Goal: Task Accomplishment & Management: Complete application form

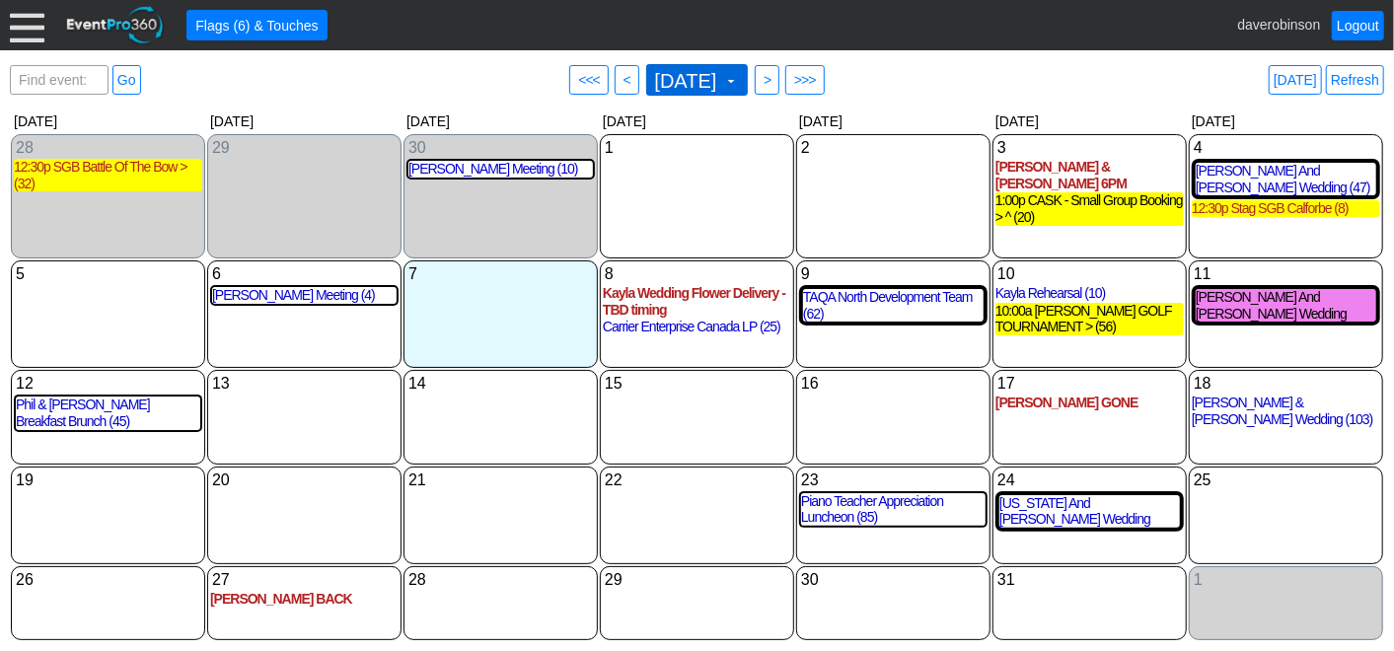
click at [749, 84] on span "October 2025 ▼" at bounding box center [697, 80] width 103 height 32
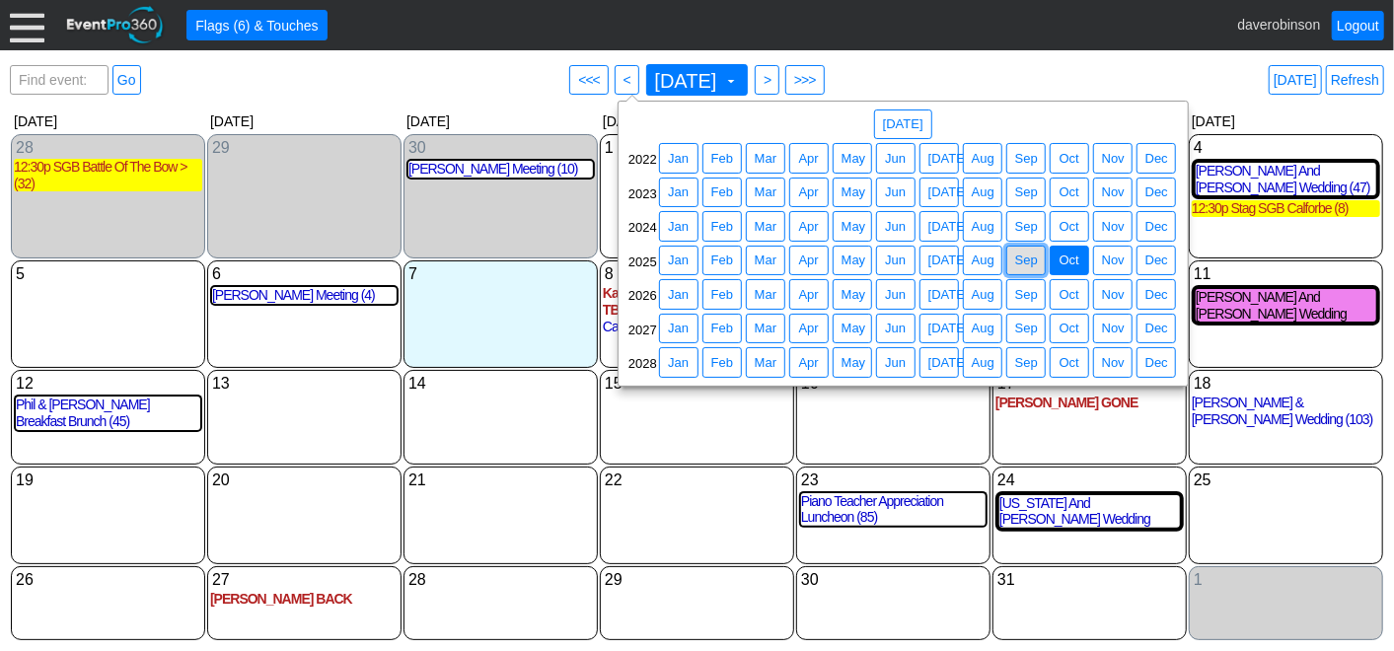
click at [1026, 261] on span "Sep" at bounding box center [1026, 261] width 31 height 20
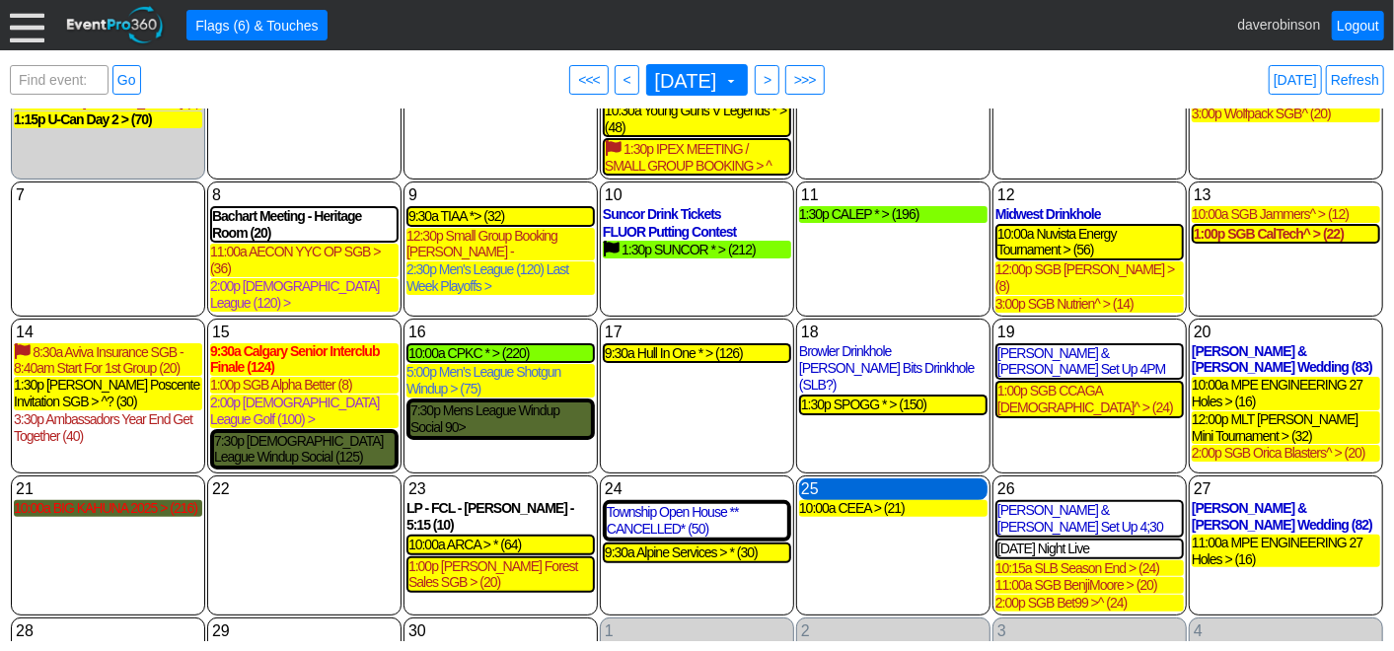
scroll to position [162, 0]
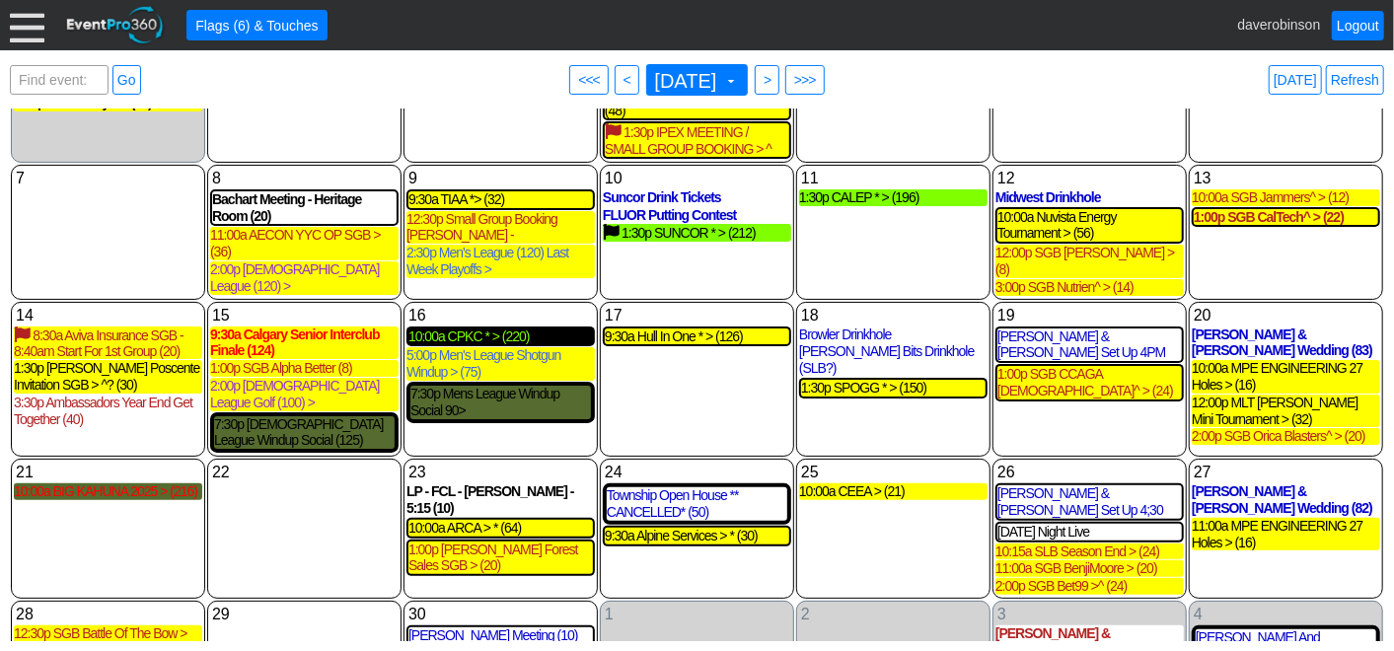
click at [481, 329] on div "10:00a CPKC * > (220)" at bounding box center [501, 337] width 185 height 17
click at [739, 79] on span at bounding box center [731, 81] width 16 height 16
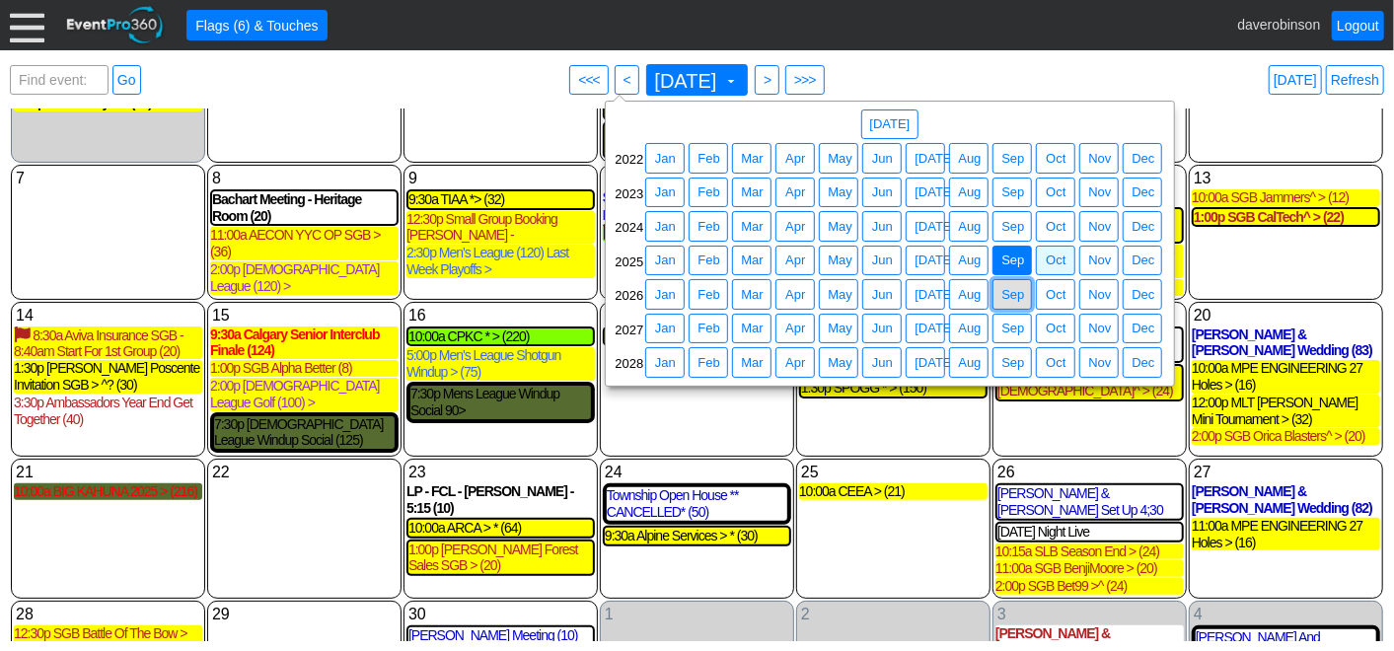
click at [1011, 295] on span "Sep" at bounding box center [1013, 295] width 31 height 20
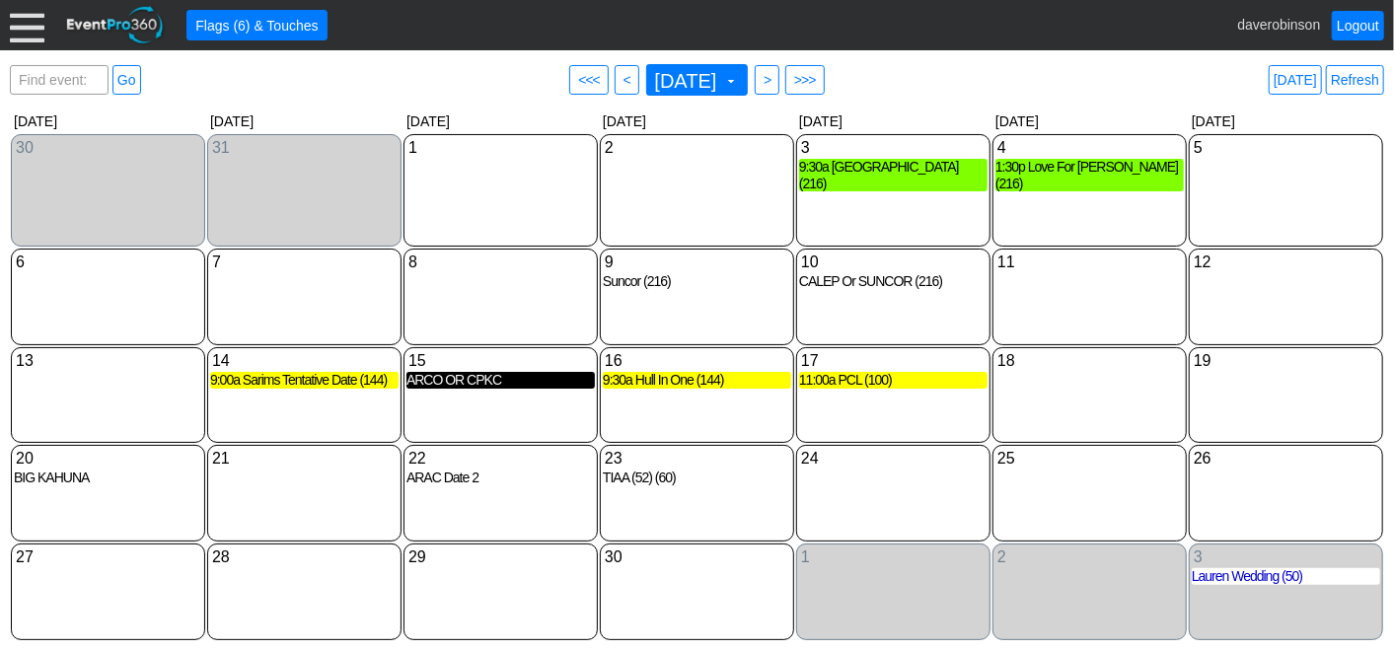
click at [468, 382] on div "ARCO OR CPKC" at bounding box center [501, 380] width 188 height 17
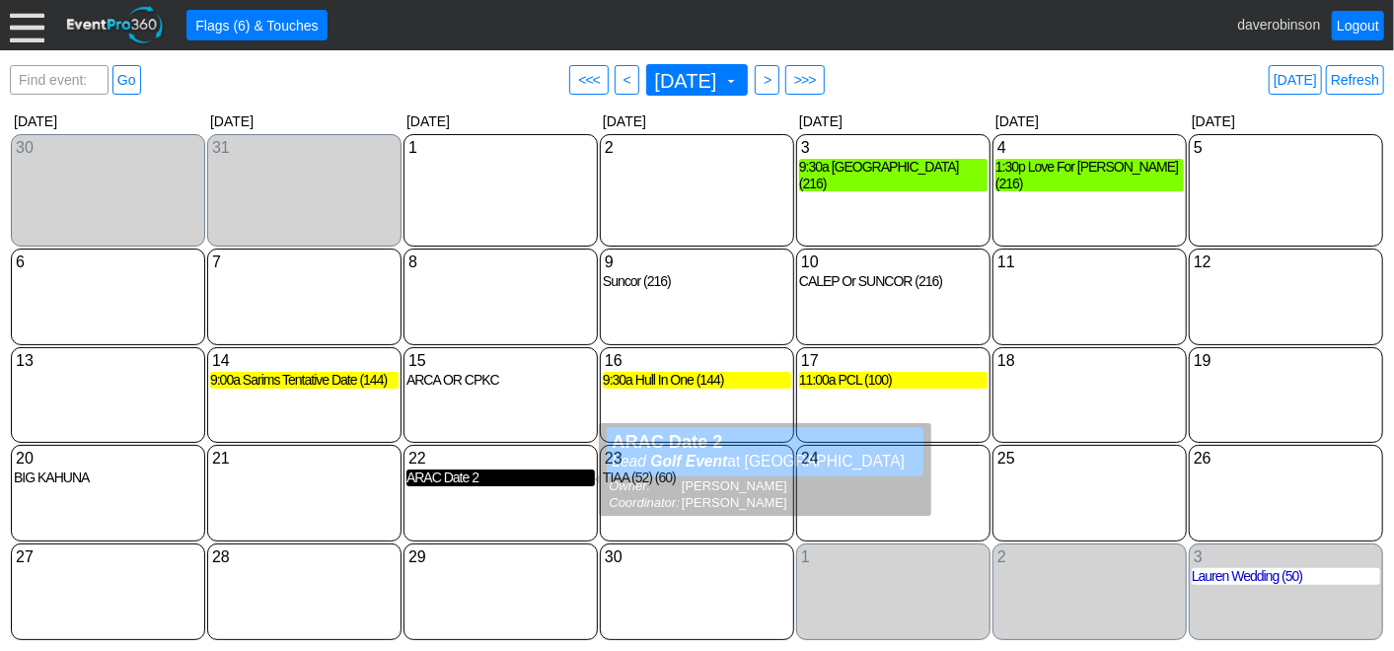
click at [491, 485] on div "ARAC Date 2" at bounding box center [501, 478] width 188 height 17
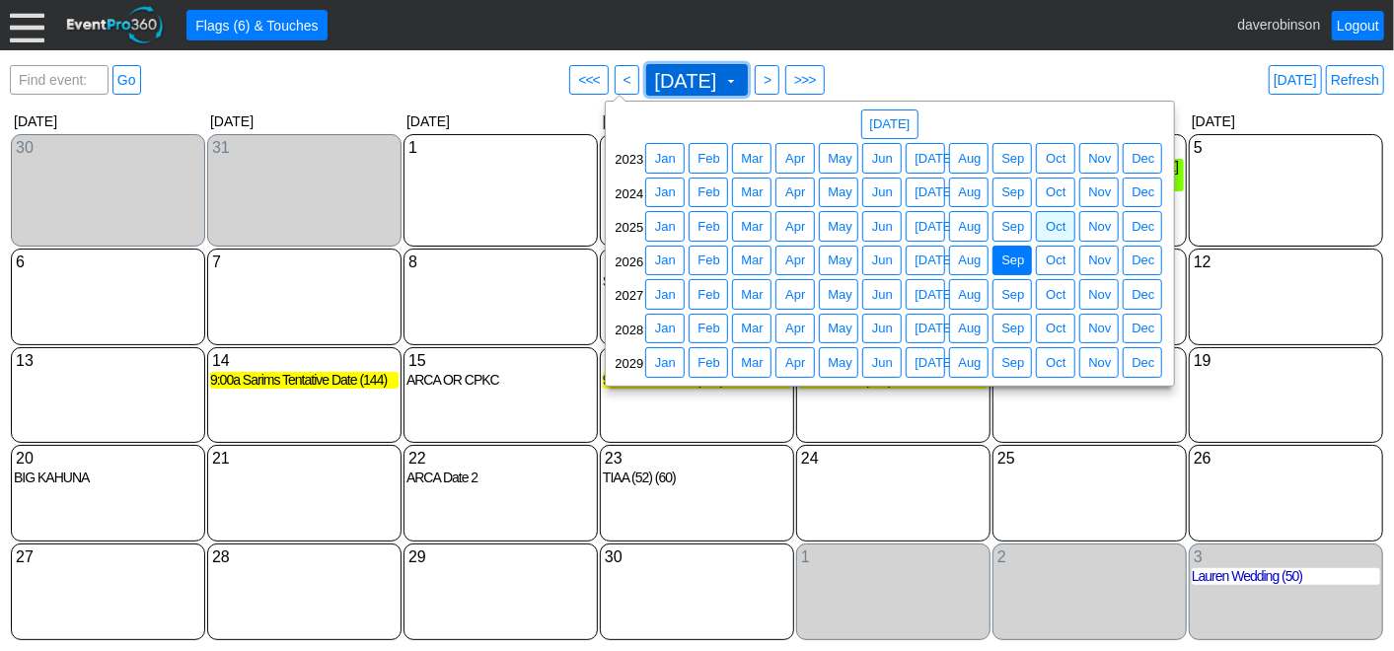
click at [739, 79] on span at bounding box center [731, 81] width 16 height 16
click at [1014, 291] on span "Sep" at bounding box center [1013, 295] width 31 height 20
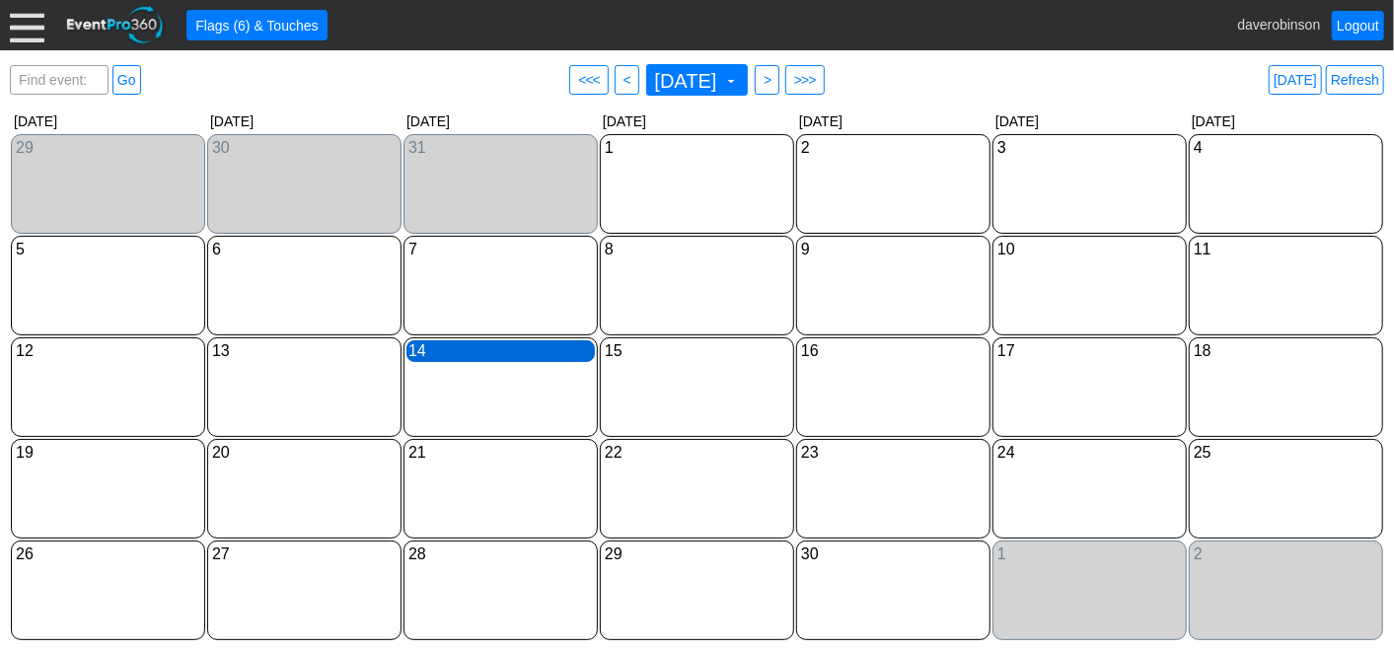
click at [456, 352] on div "14 Tuesday" at bounding box center [501, 351] width 188 height 22
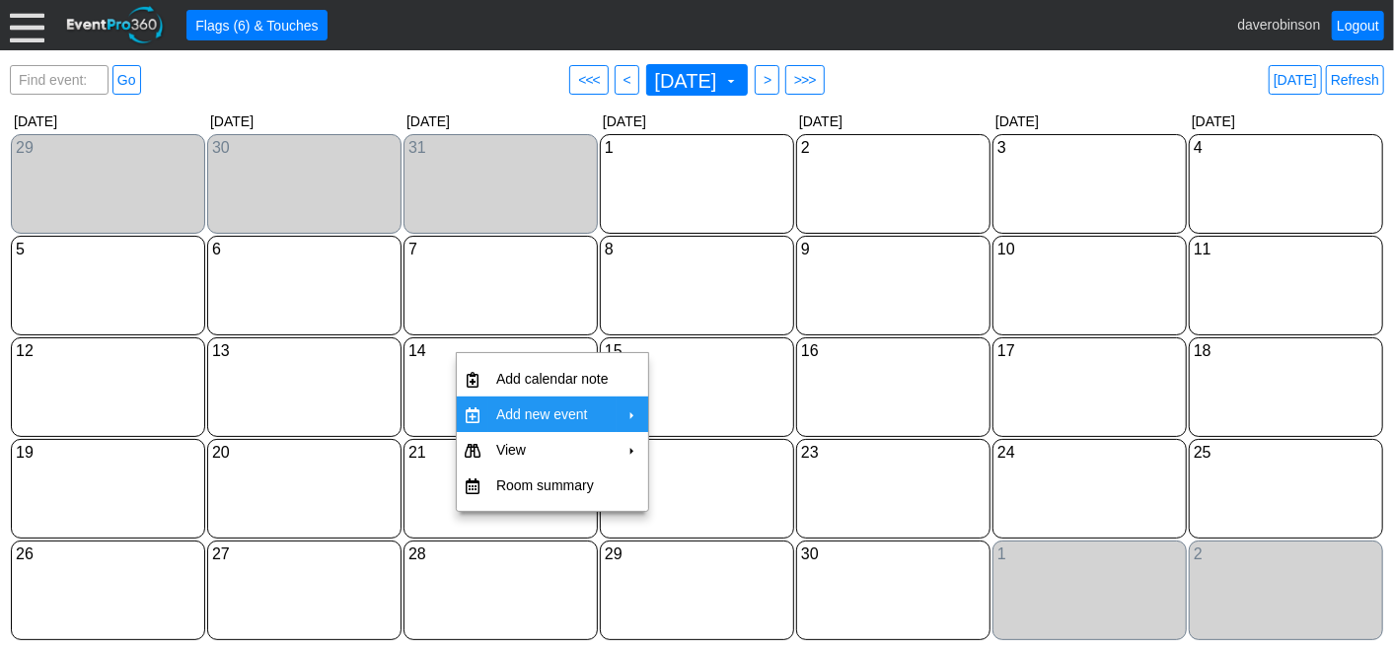
click at [518, 418] on td "Add new event" at bounding box center [552, 415] width 128 height 36
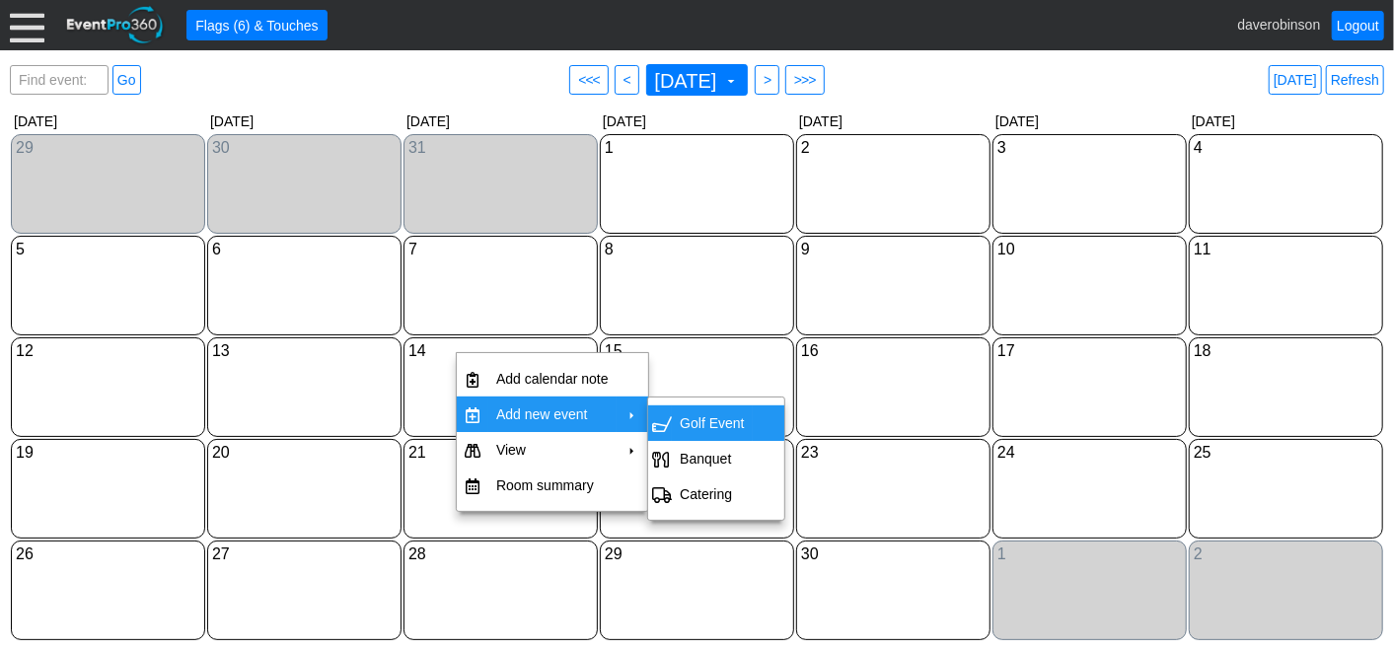
click at [731, 418] on td "Golf Event" at bounding box center [712, 424] width 80 height 36
type input "[DATE]"
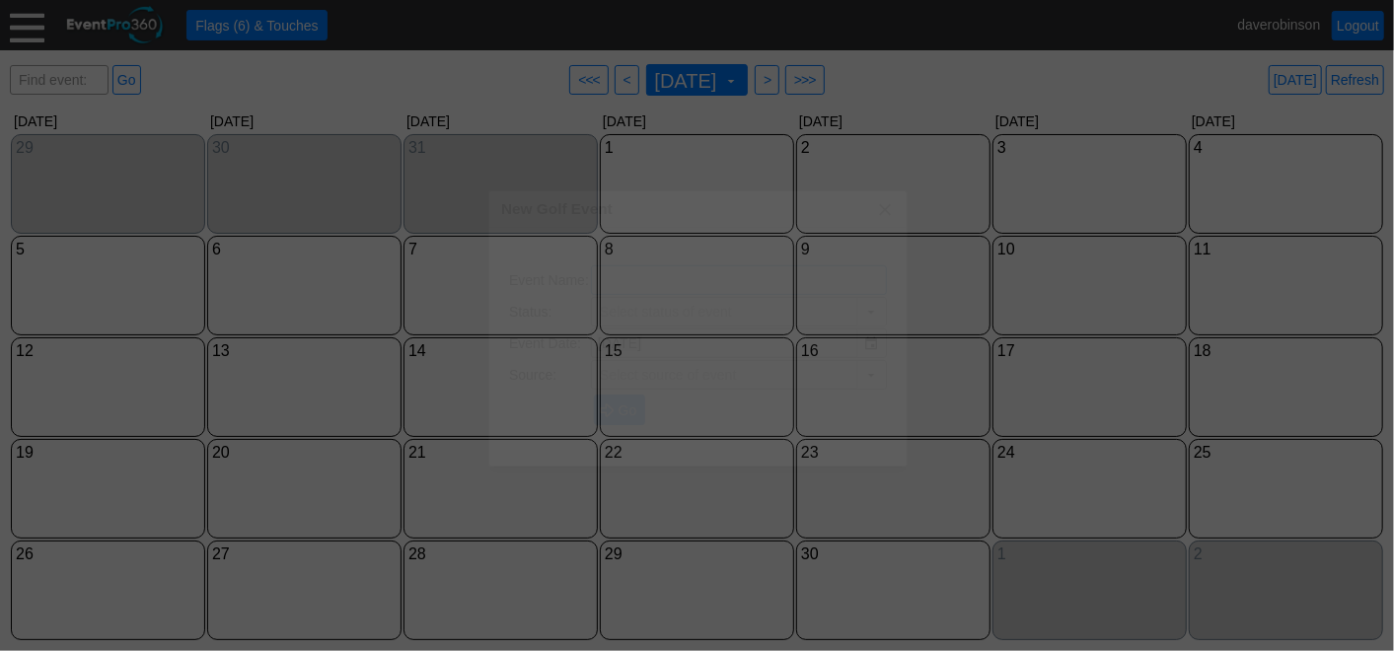
type input "The Hamptons Golf Club"
type input "Lead"
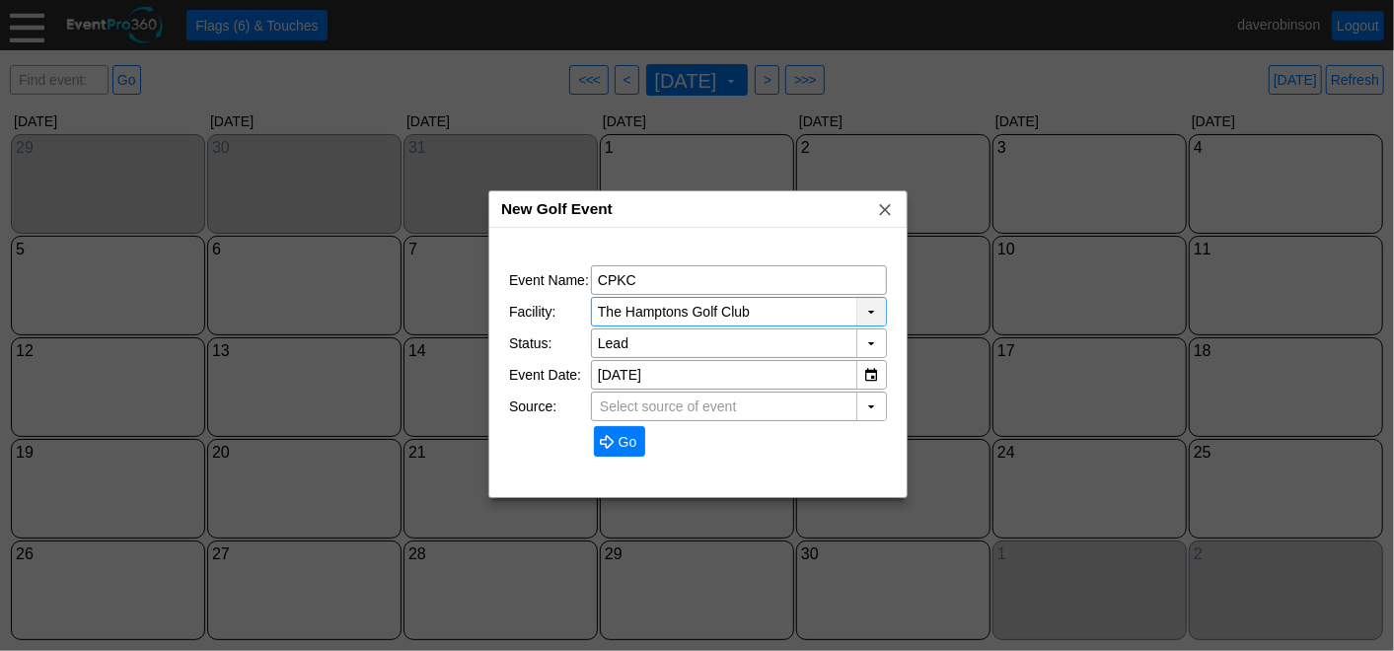
type input "CPKC"
click at [872, 314] on div "▼" at bounding box center [872, 312] width 30 height 28
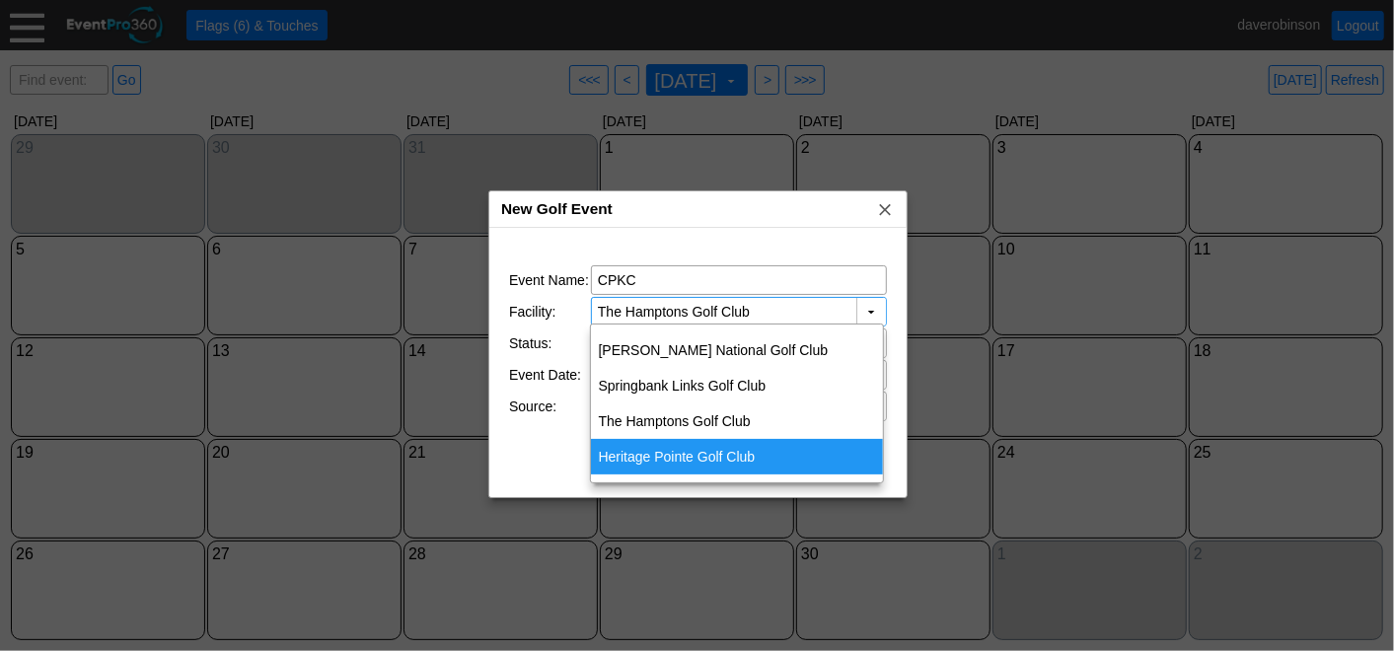
click at [755, 456] on div "Heritage Pointe Golf Club" at bounding box center [737, 457] width 293 height 36
type input "Heritage Pointe Golf Club"
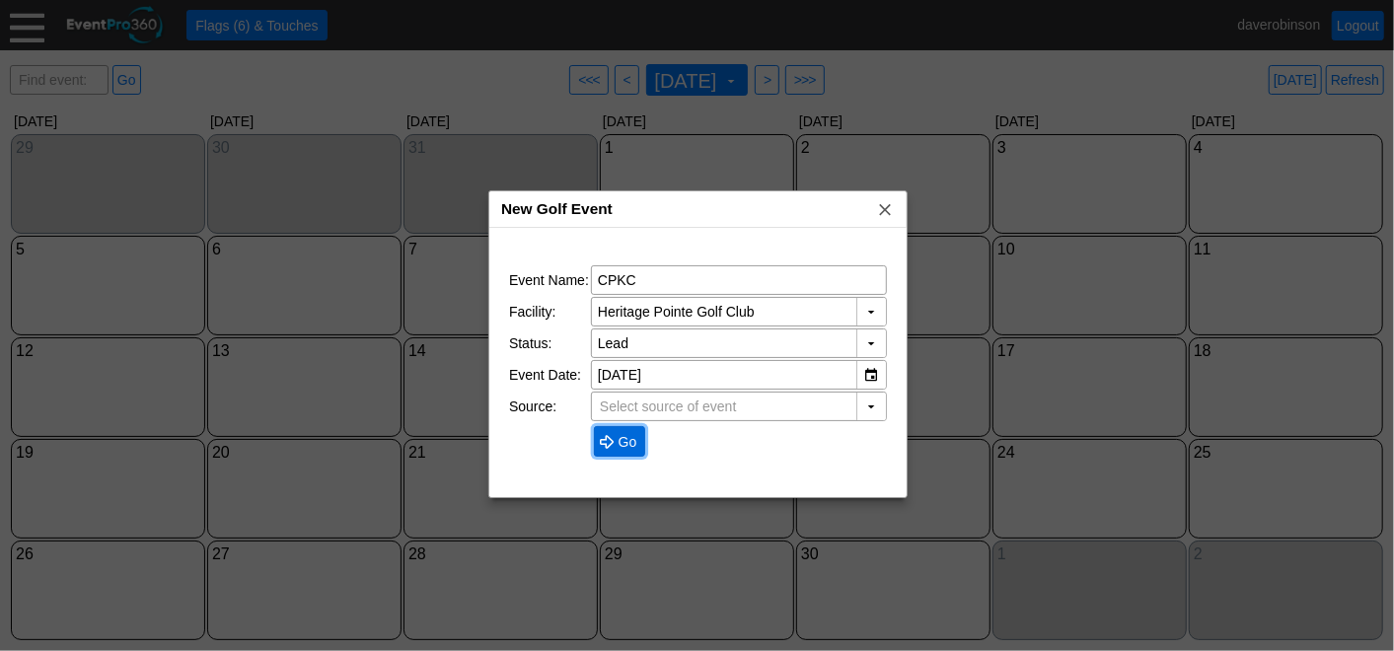
click at [625, 437] on span "Go" at bounding box center [628, 442] width 27 height 20
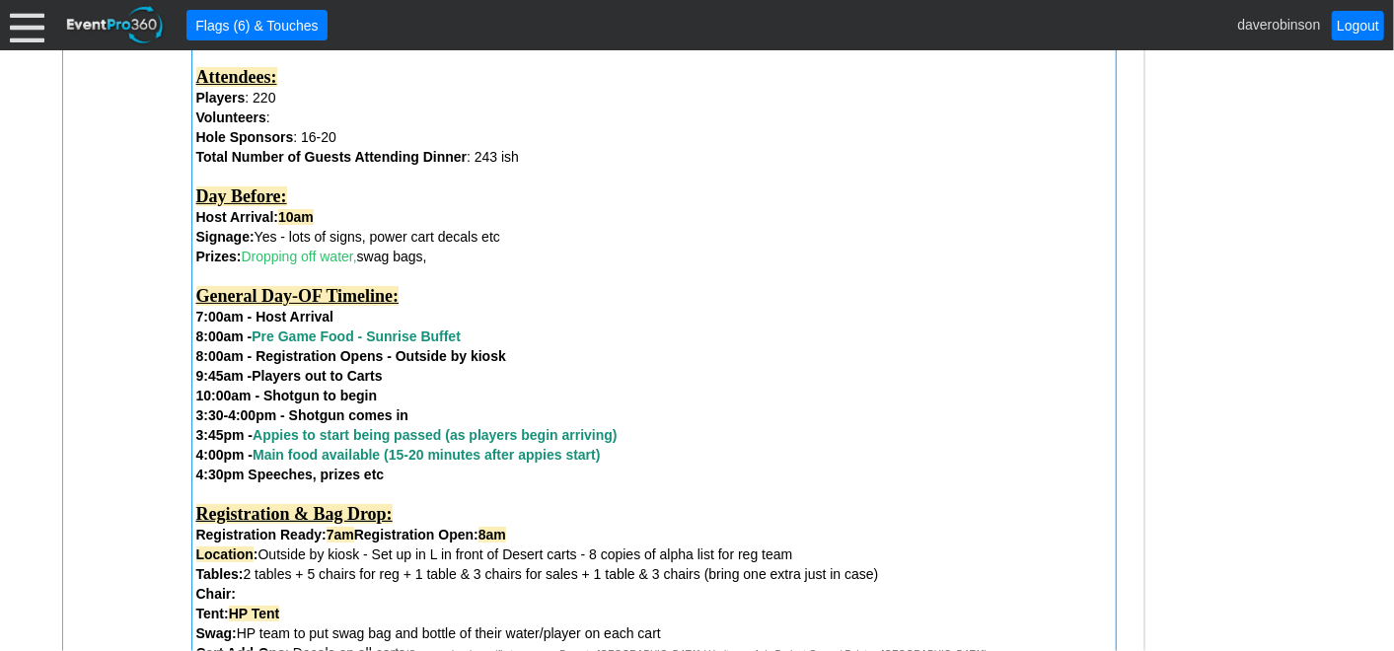
scroll to position [548, 0]
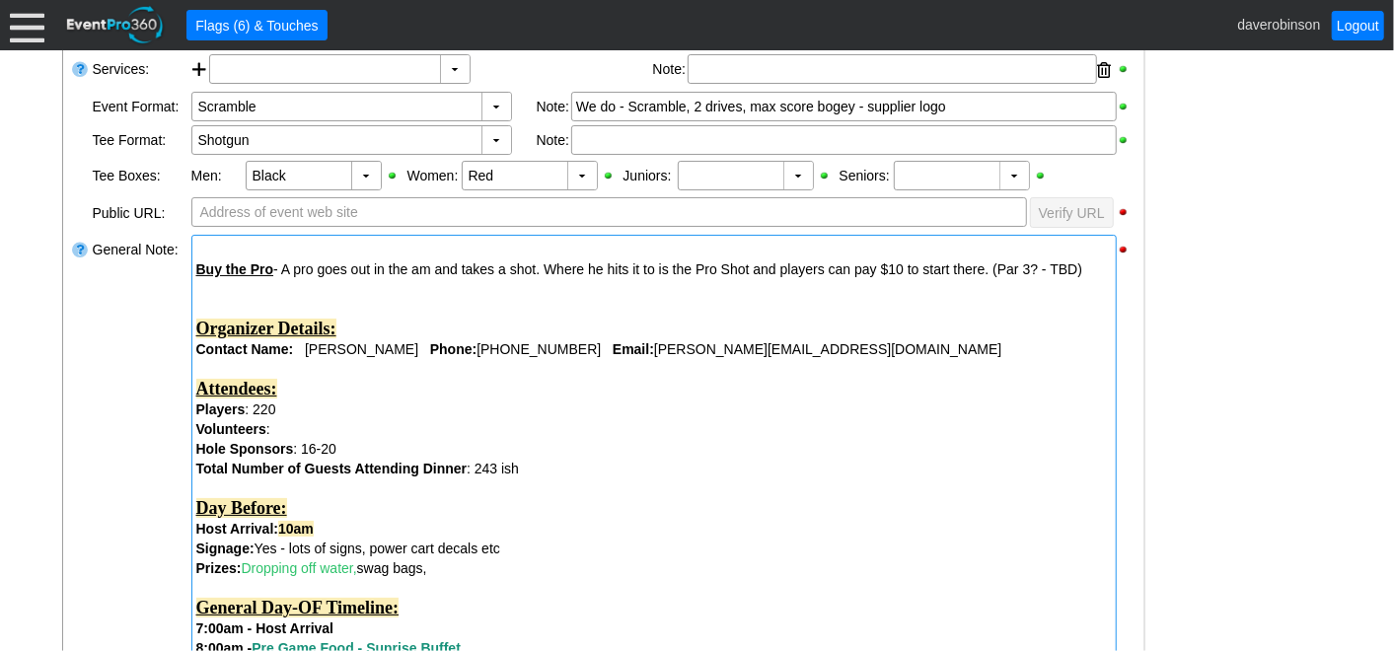
click at [207, 247] on div at bounding box center [654, 250] width 916 height 20
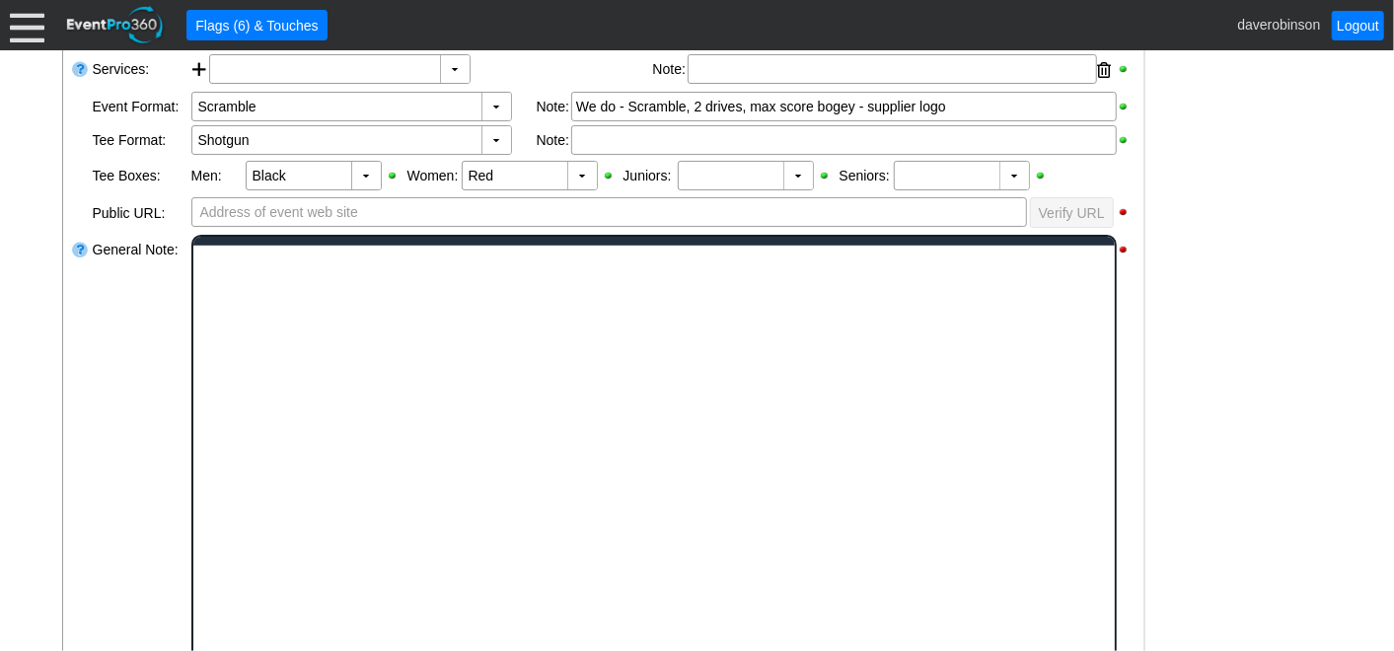
scroll to position [0, 0]
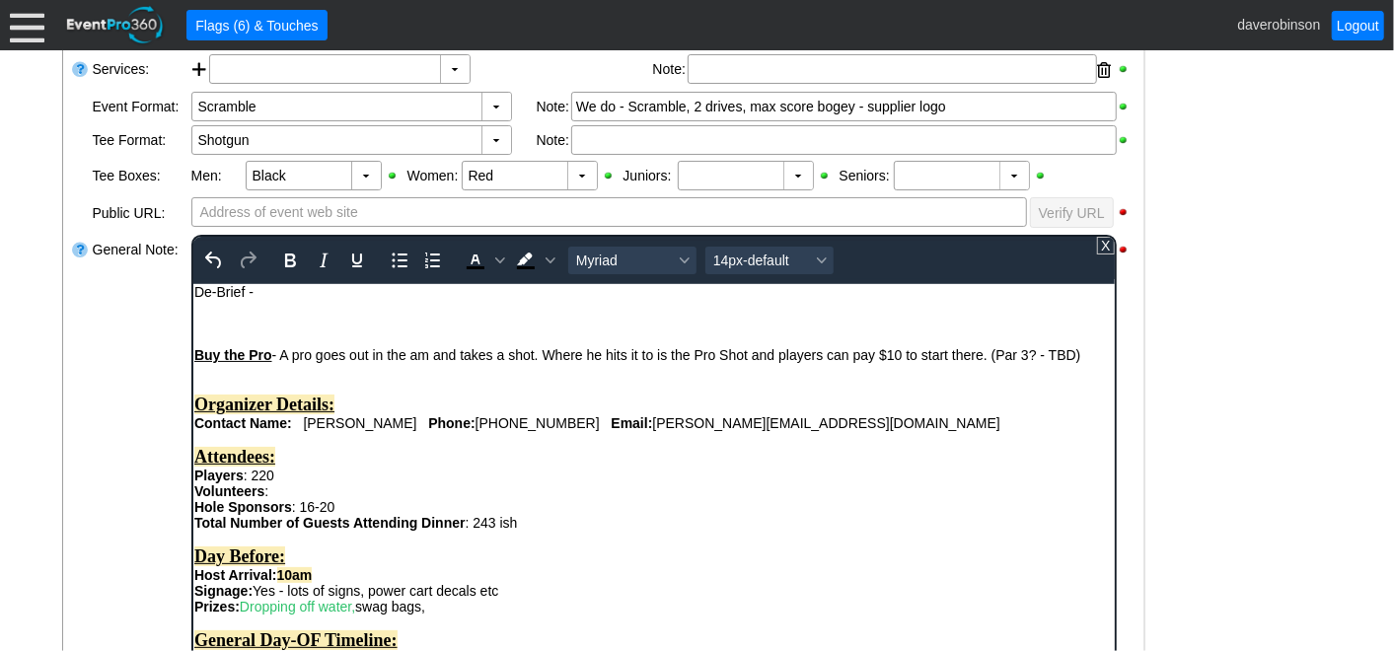
drag, startPoint x: 194, startPoint y: 291, endPoint x: 263, endPoint y: 294, distance: 69.1
click at [263, 294] on div "De-Brief -" at bounding box center [653, 291] width 920 height 16
click at [281, 261] on icon "Bold" at bounding box center [289, 261] width 24 height 24
click at [366, 261] on icon "Underline" at bounding box center [356, 261] width 24 height 24
click at [312, 297] on div "De-Brief -" at bounding box center [653, 291] width 920 height 16
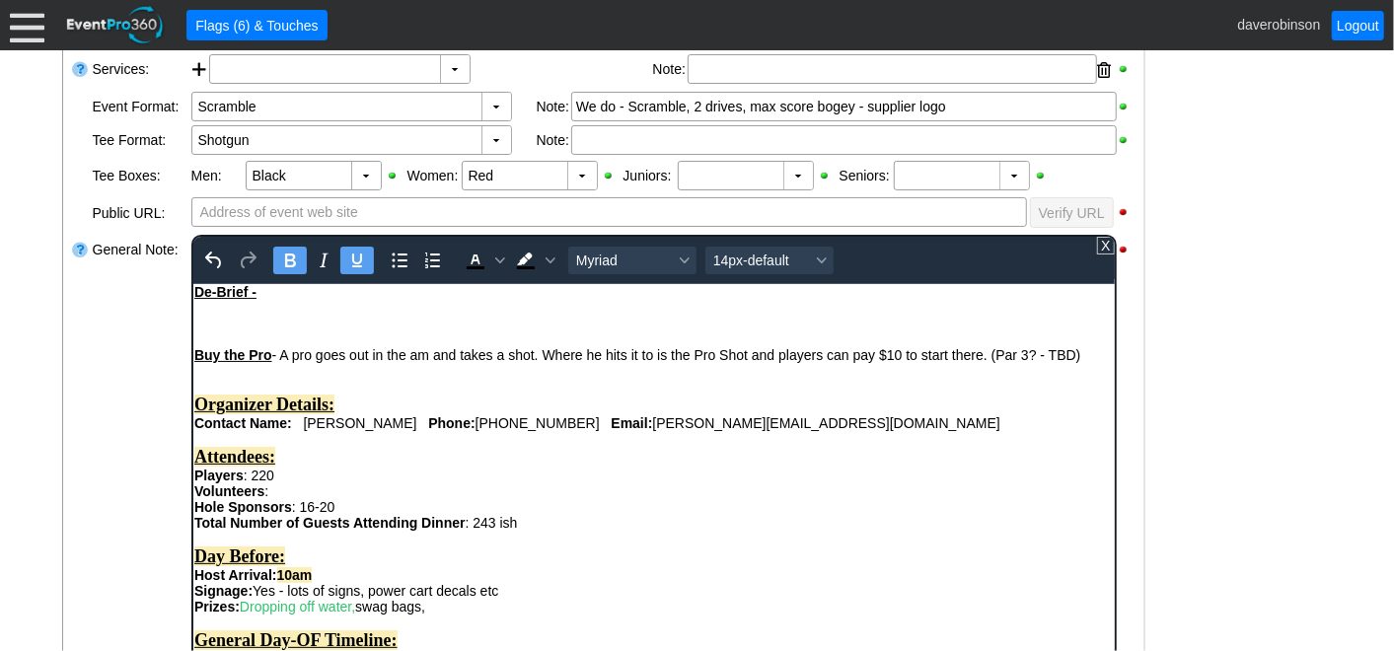
click at [292, 265] on icon "Bold" at bounding box center [289, 261] width 24 height 24
click at [349, 259] on icon "Underline" at bounding box center [356, 261] width 24 height 24
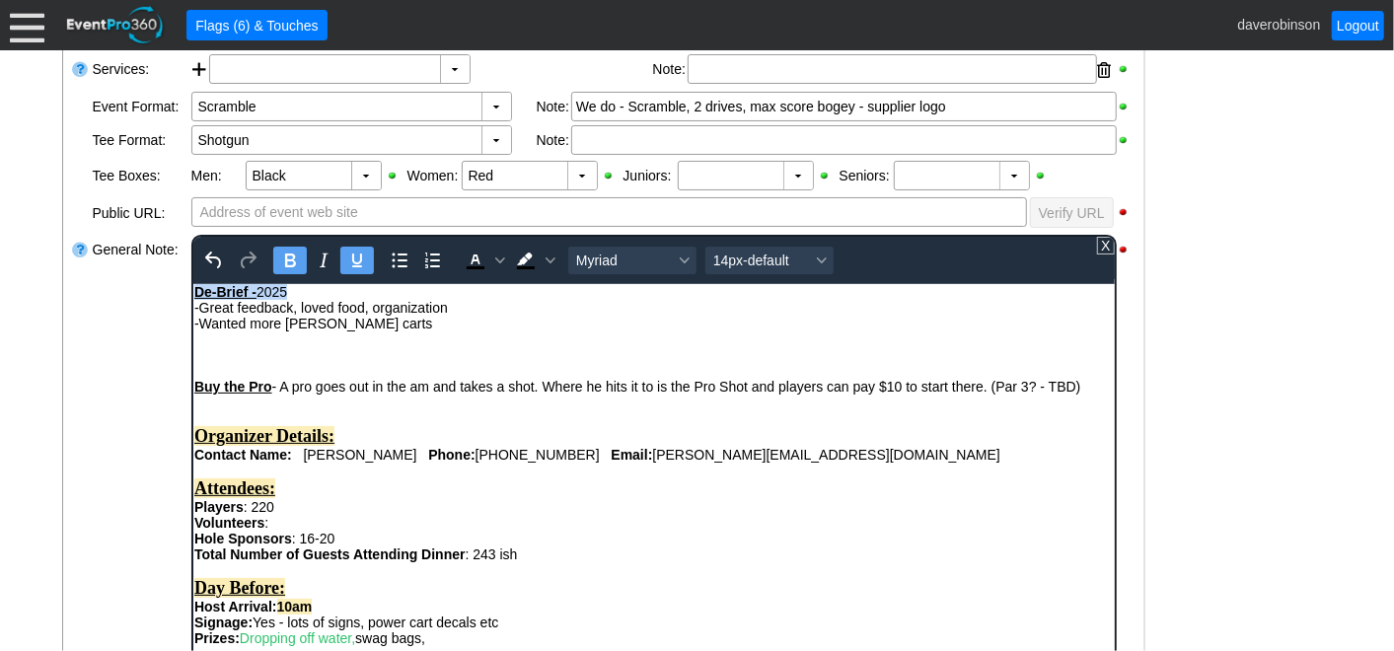
drag, startPoint x: 193, startPoint y: 289, endPoint x: 502, endPoint y: 539, distance: 397.1
click at [295, 294] on div "De-Brief - 2025" at bounding box center [653, 291] width 920 height 16
click at [546, 256] on icon "Background color Black" at bounding box center [550, 261] width 10 height 10
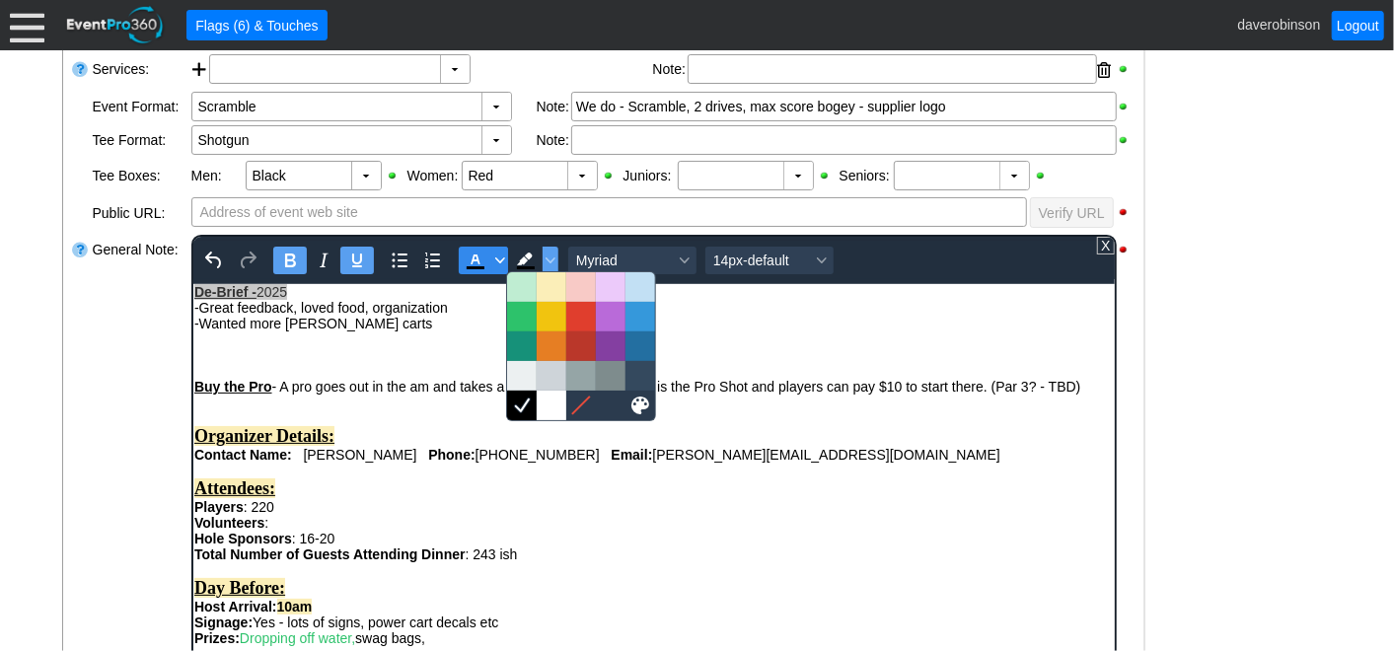
click at [491, 251] on span "Text color Black" at bounding box center [499, 261] width 16 height 28
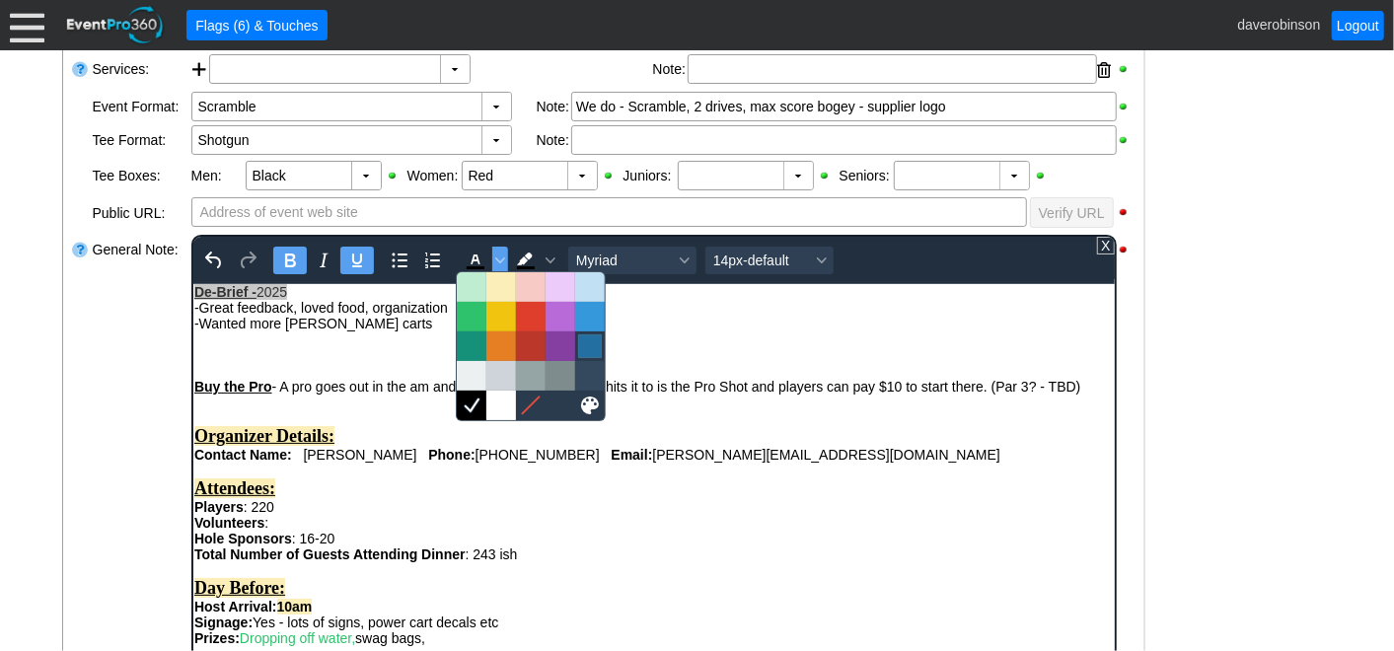
click at [591, 343] on div at bounding box center [590, 347] width 24 height 24
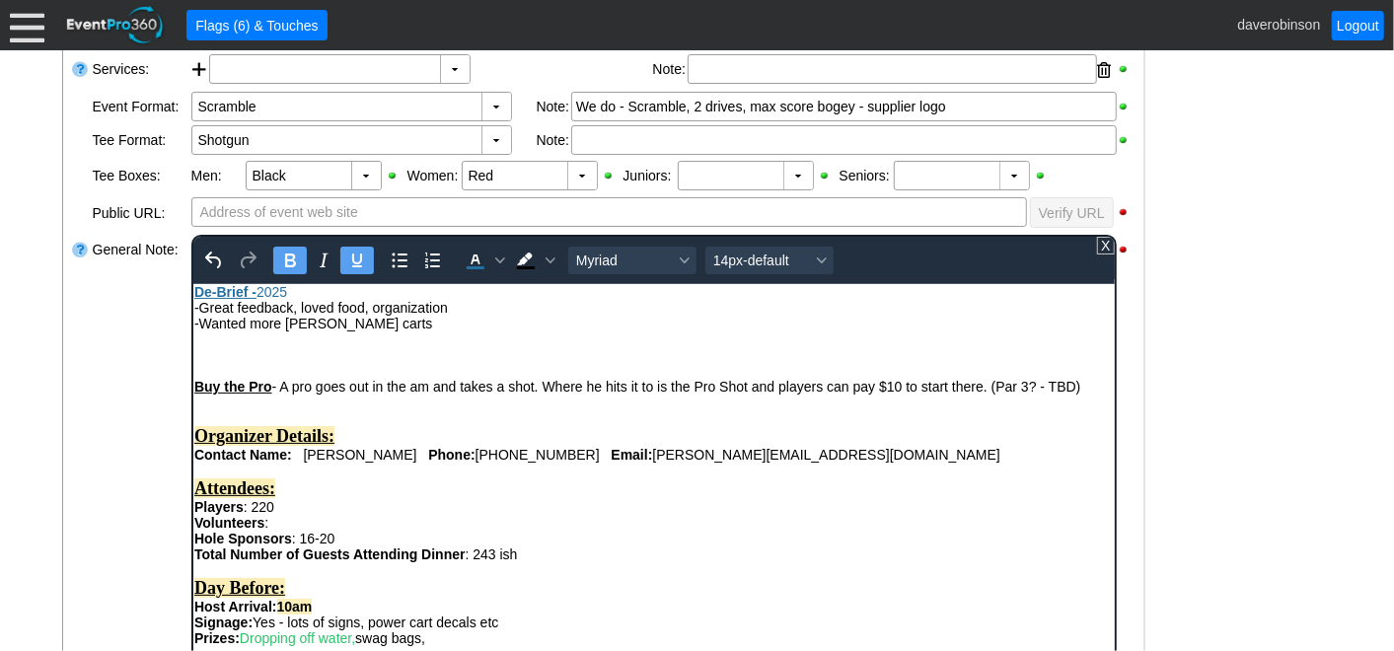
click at [283, 250] on icon "Bold" at bounding box center [289, 261] width 24 height 24
click at [293, 257] on icon "Bold" at bounding box center [289, 261] width 24 height 24
click at [373, 342] on div "Rich Text Area. Press ALT-0 for help." at bounding box center [653, 339] width 920 height 16
drag, startPoint x: 295, startPoint y: 293, endPoint x: 516, endPoint y: 548, distance: 337.1
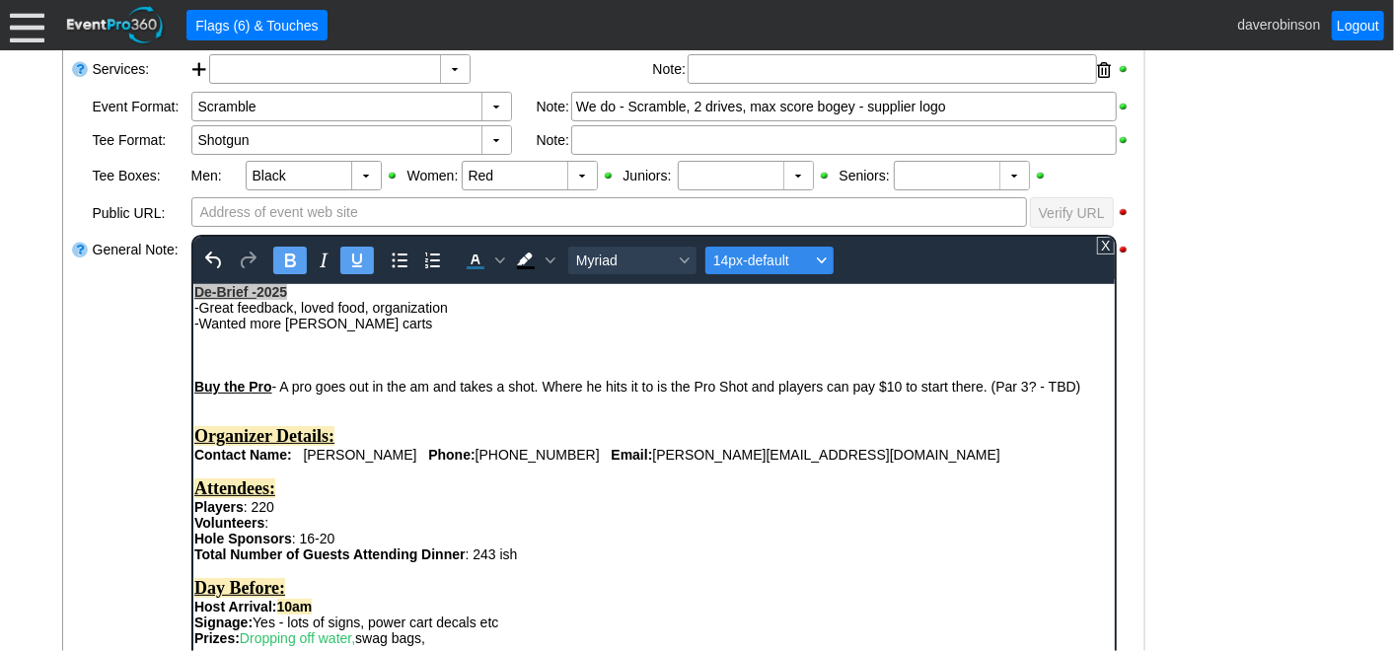
click at [824, 257] on div "Font size 14px-default" at bounding box center [821, 261] width 16 height 10
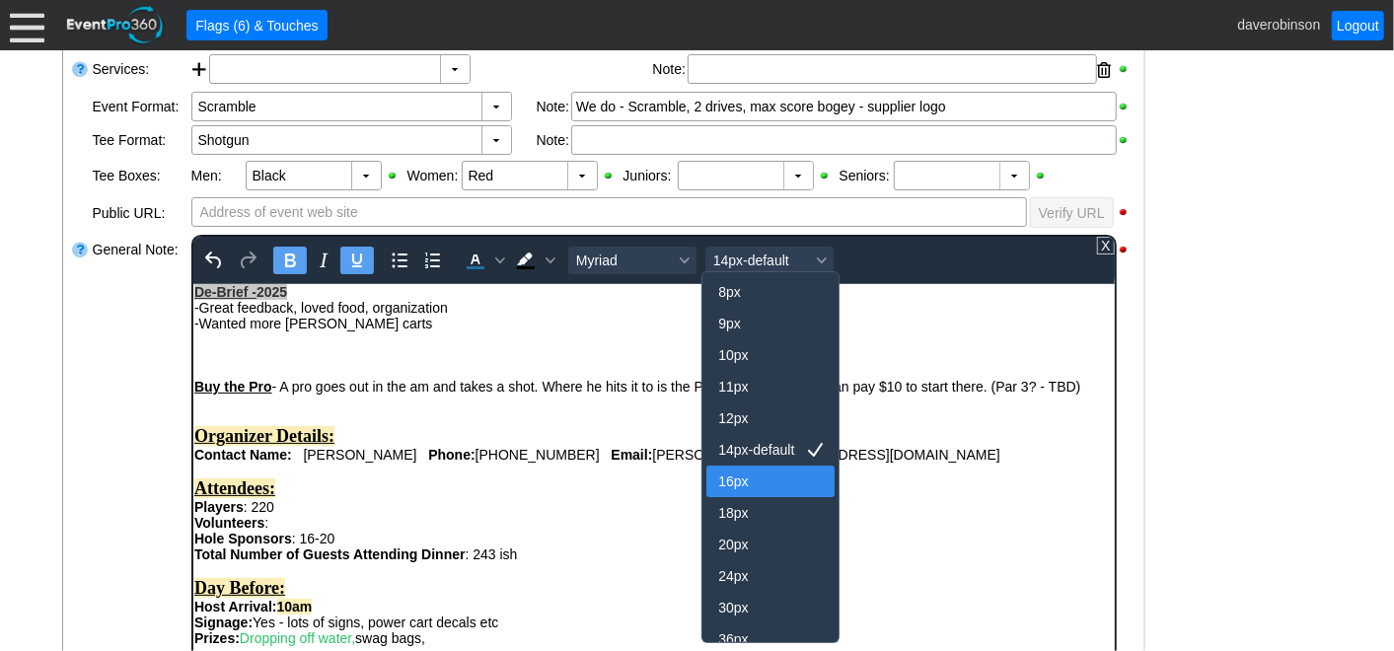
drag, startPoint x: 745, startPoint y: 475, endPoint x: 365, endPoint y: 96, distance: 536.6
click at [745, 475] on div "16px" at bounding box center [756, 482] width 77 height 24
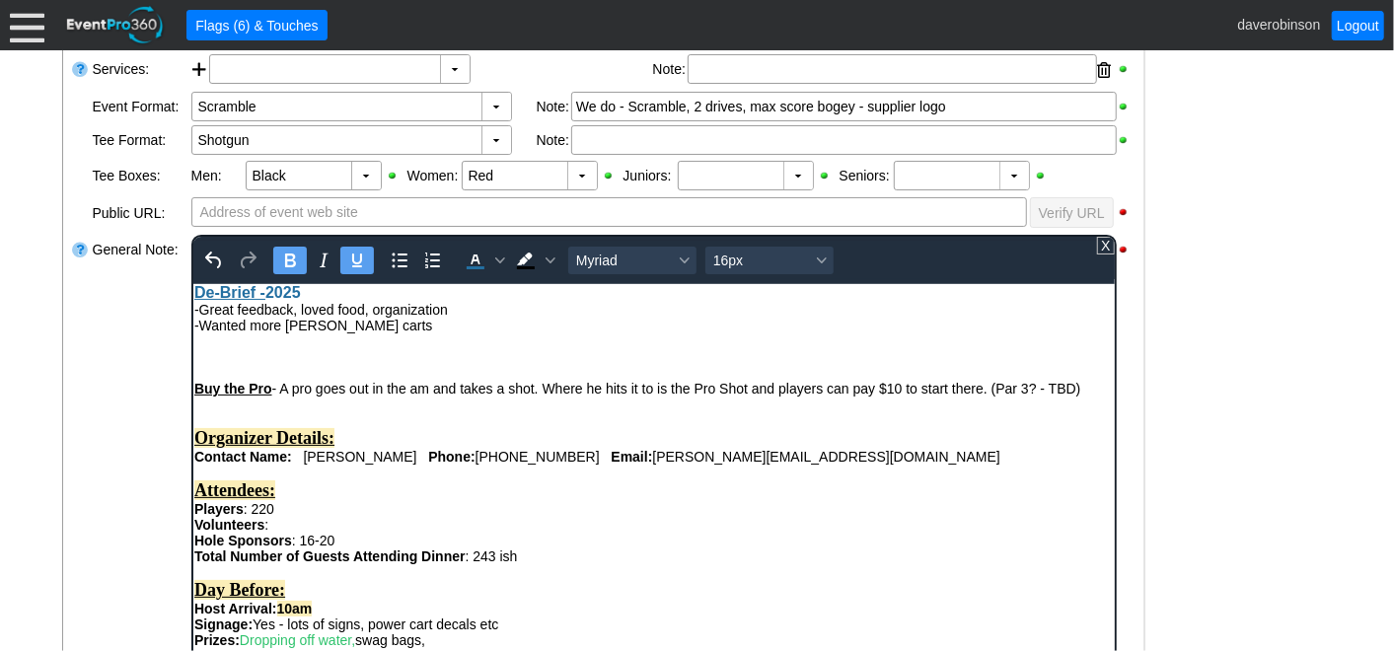
click at [415, 348] on div "Rich Text Area. Press ALT-0 for help." at bounding box center [653, 341] width 920 height 16
click at [323, 357] on div "Rich Text Area. Press ALT-0 for help." at bounding box center [653, 356] width 920 height 16
click at [189, 329] on div "Buy the Pro - A pro goes out in the am and takes a shot. Where he hits it to is…" at bounding box center [662, 481] width 947 height 497
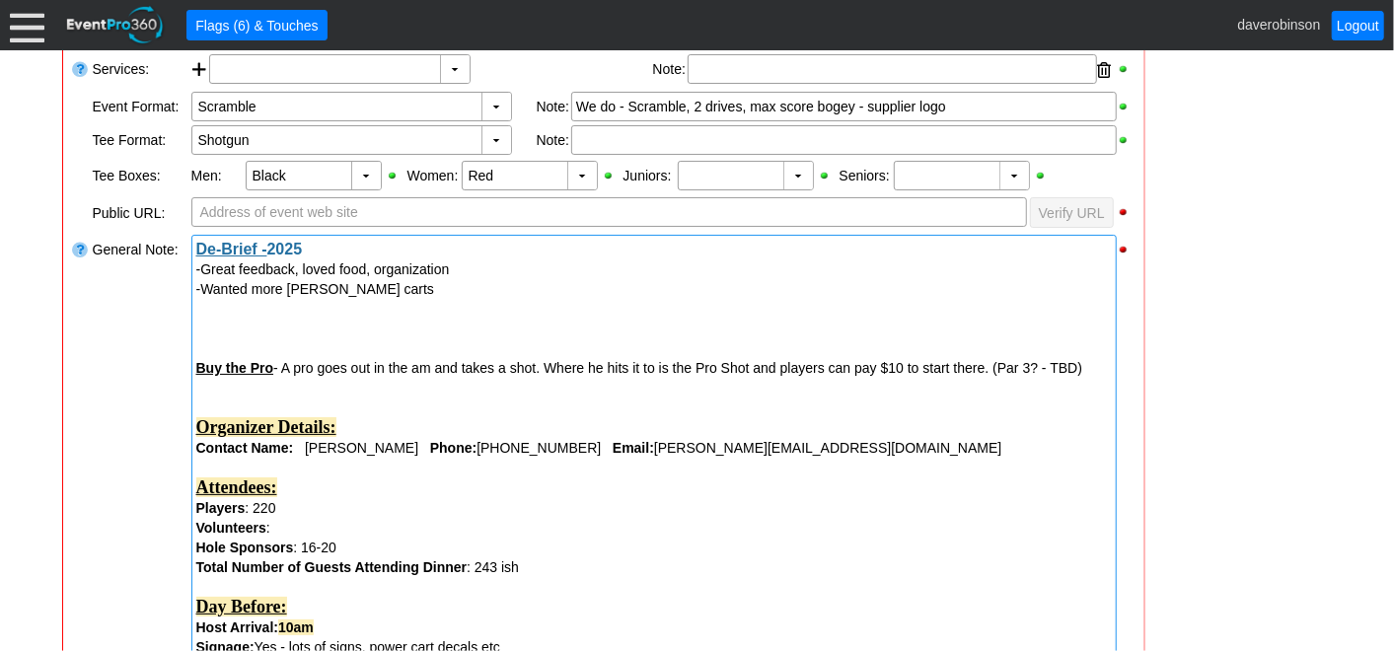
click at [213, 308] on div at bounding box center [654, 309] width 916 height 20
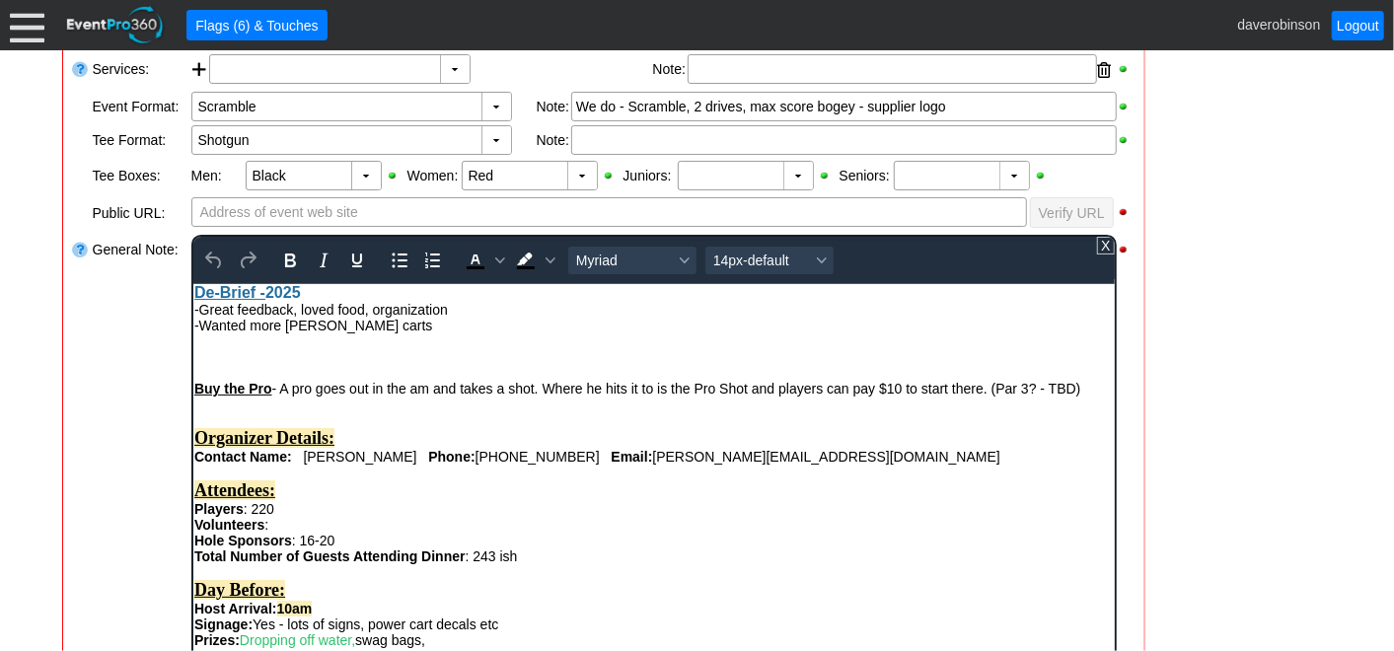
click at [209, 342] on div "Rich Text Area. Press ALT-0 for help." at bounding box center [653, 341] width 920 height 16
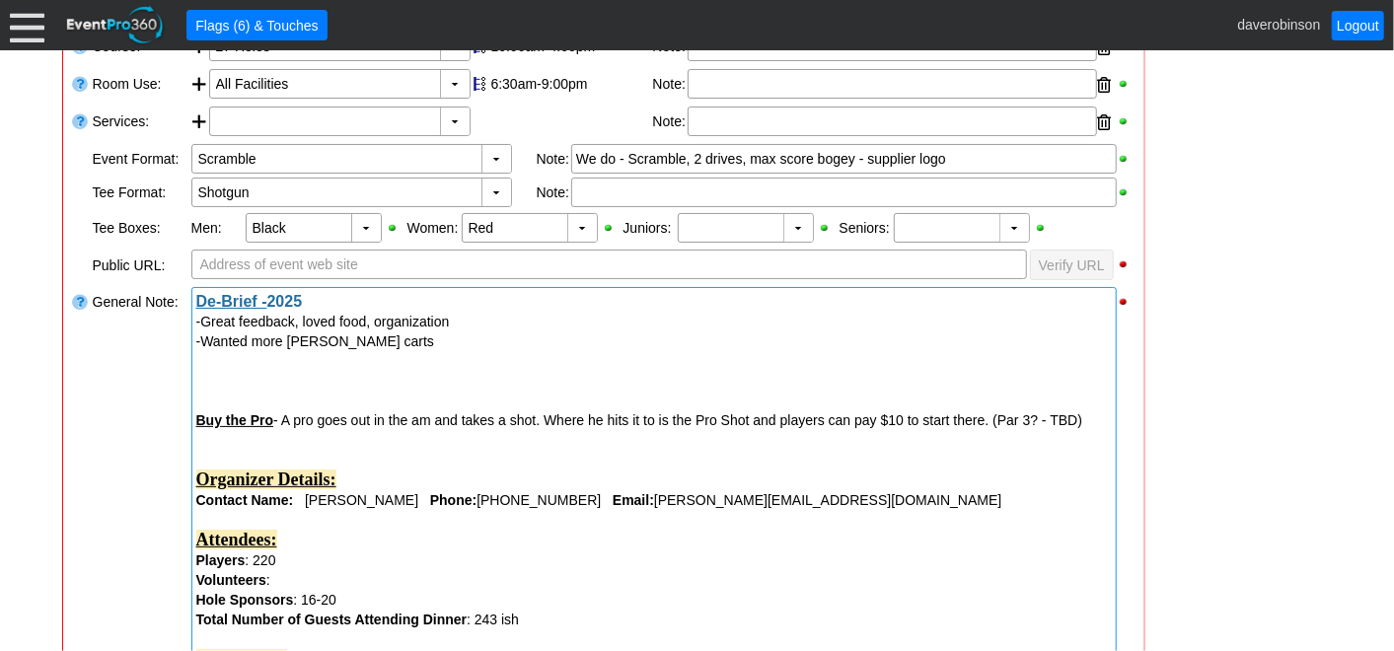
scroll to position [548, 0]
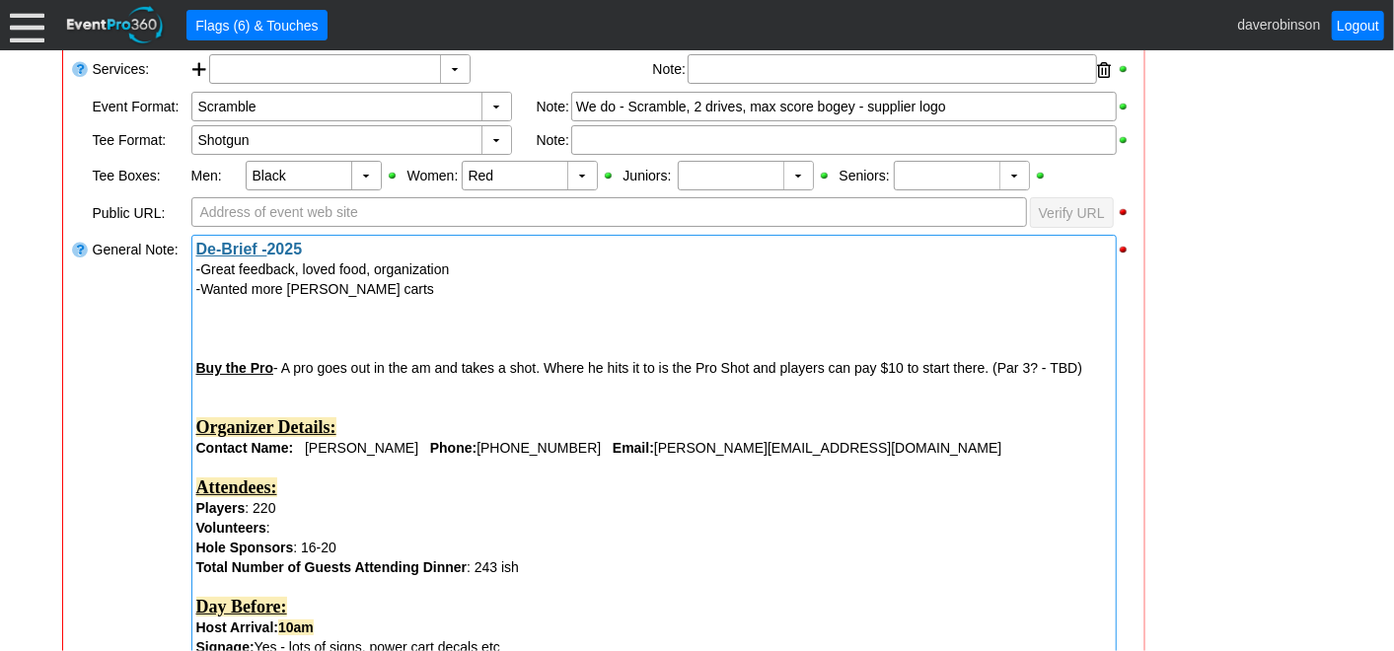
click at [348, 290] on div "-Wanted more bev carts" at bounding box center [654, 289] width 916 height 20
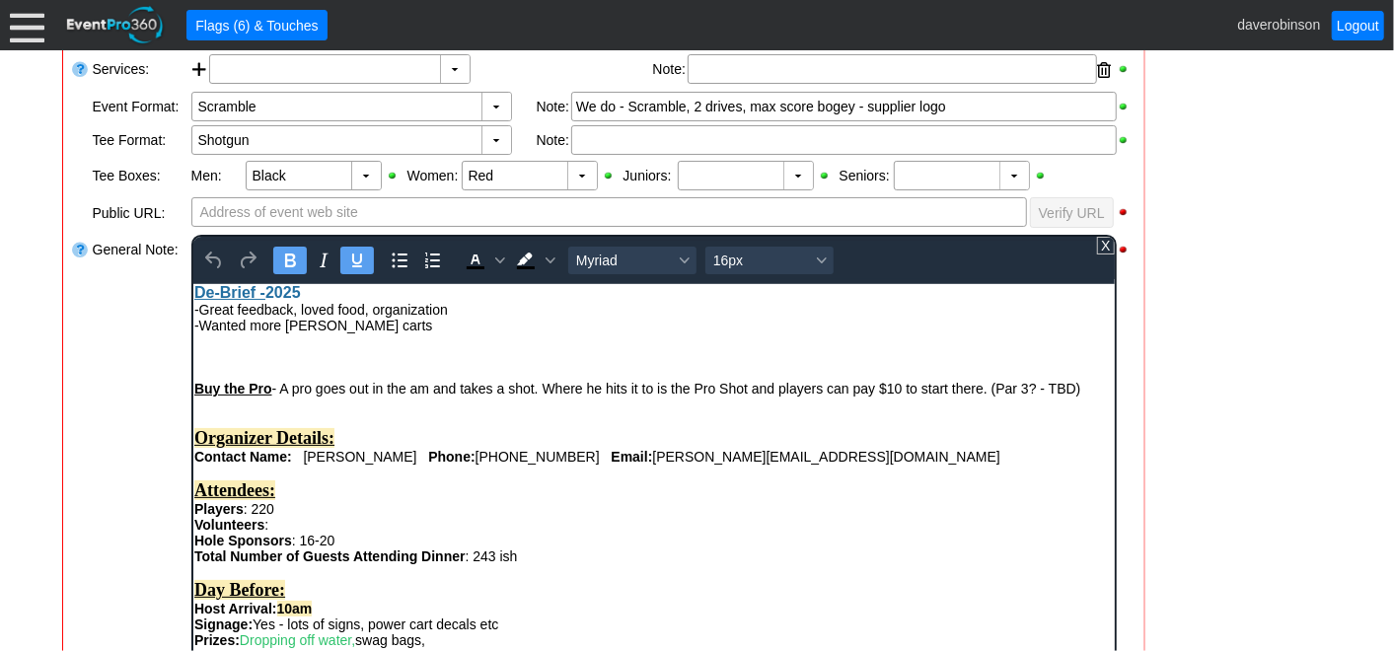
scroll to position [0, 0]
click at [351, 329] on div "-Wanted more bev carts" at bounding box center [653, 325] width 920 height 16
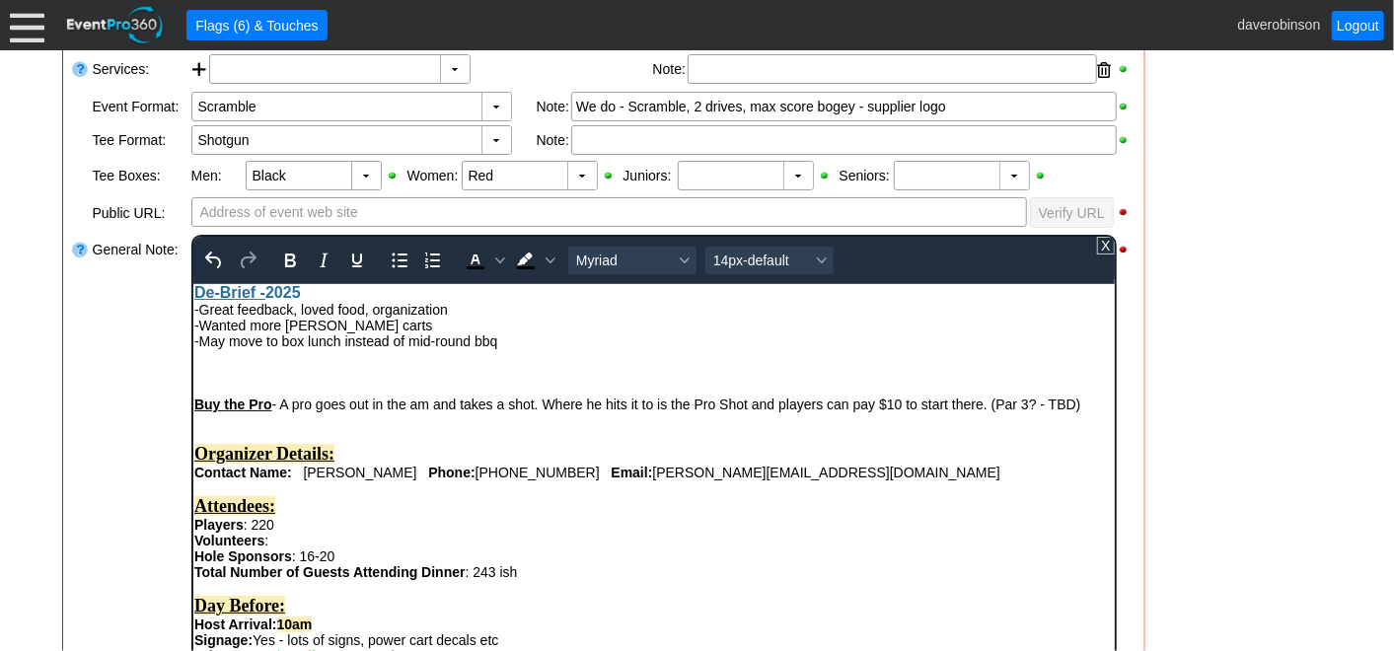
click at [86, 376] on div at bounding box center [81, 481] width 20 height 497
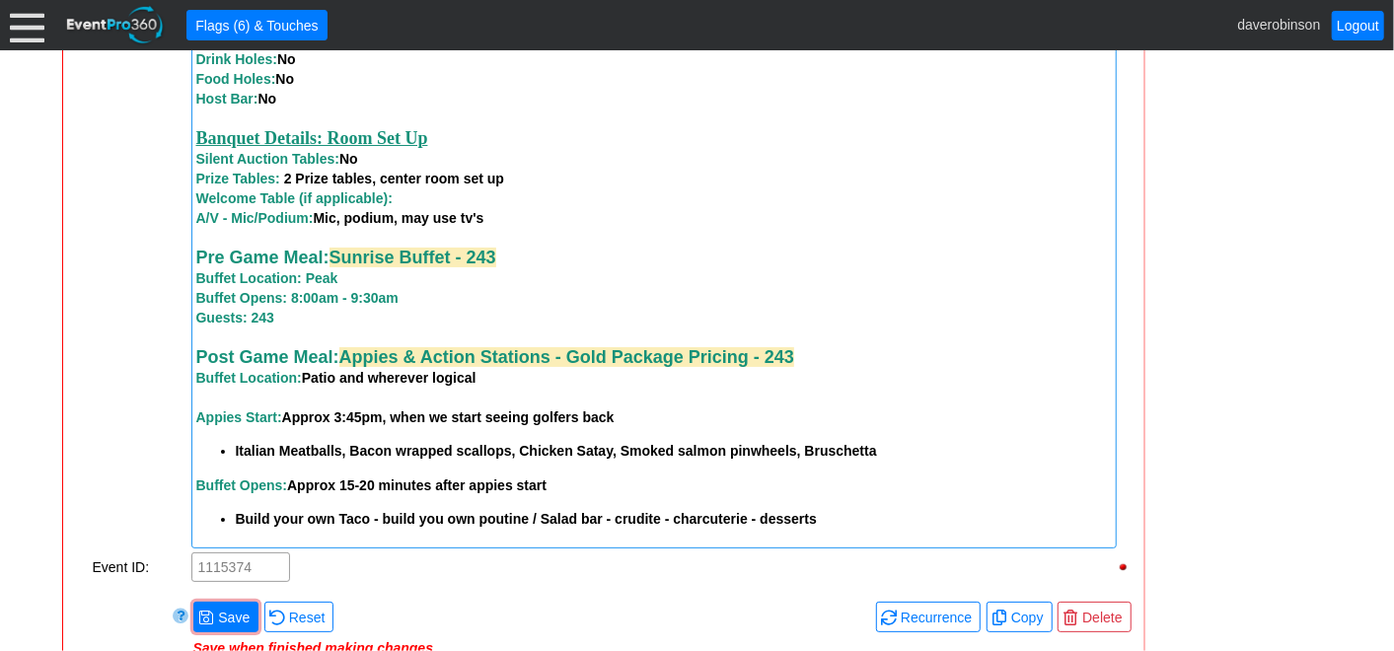
scroll to position [2083, 0]
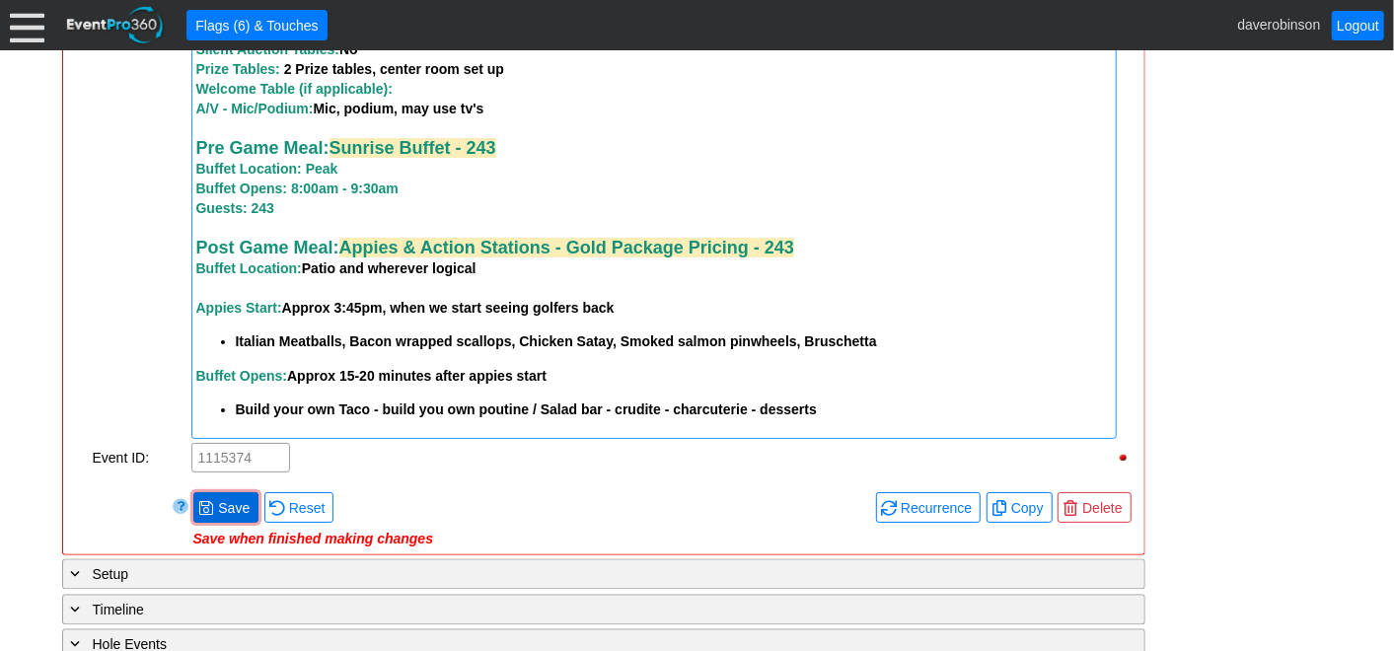
click at [208, 510] on span at bounding box center [206, 508] width 16 height 16
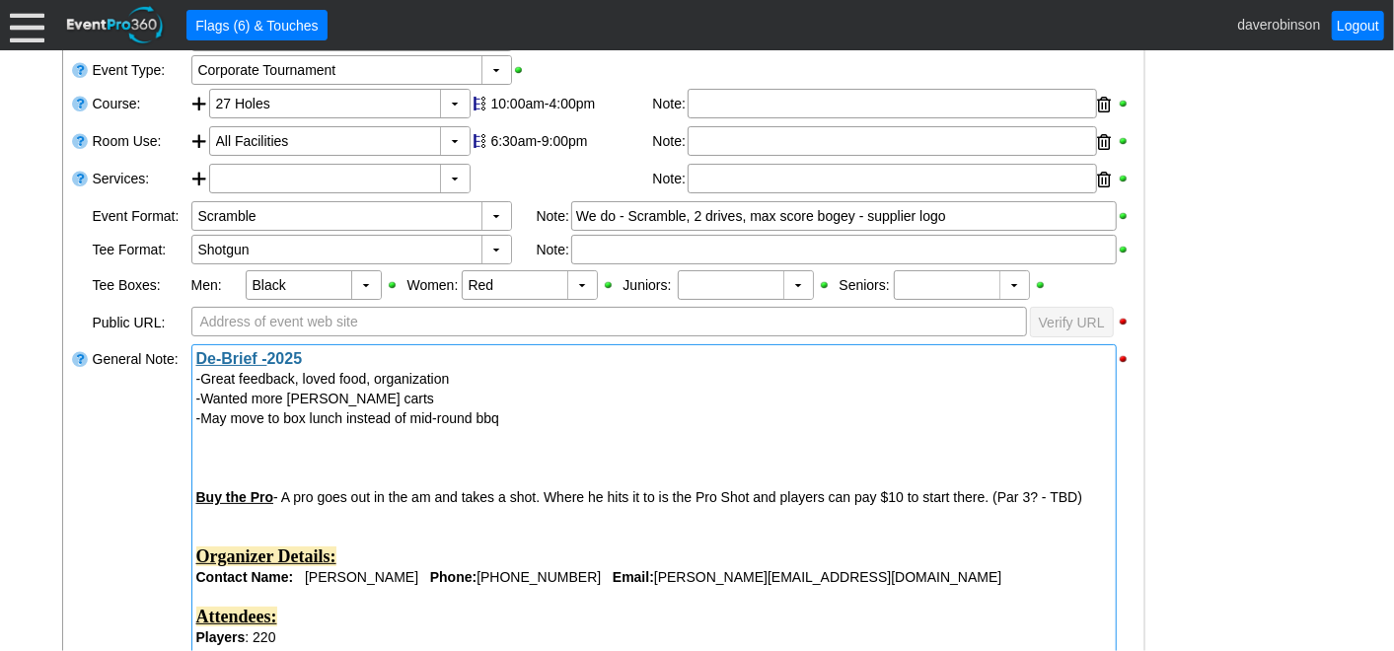
scroll to position [329, 0]
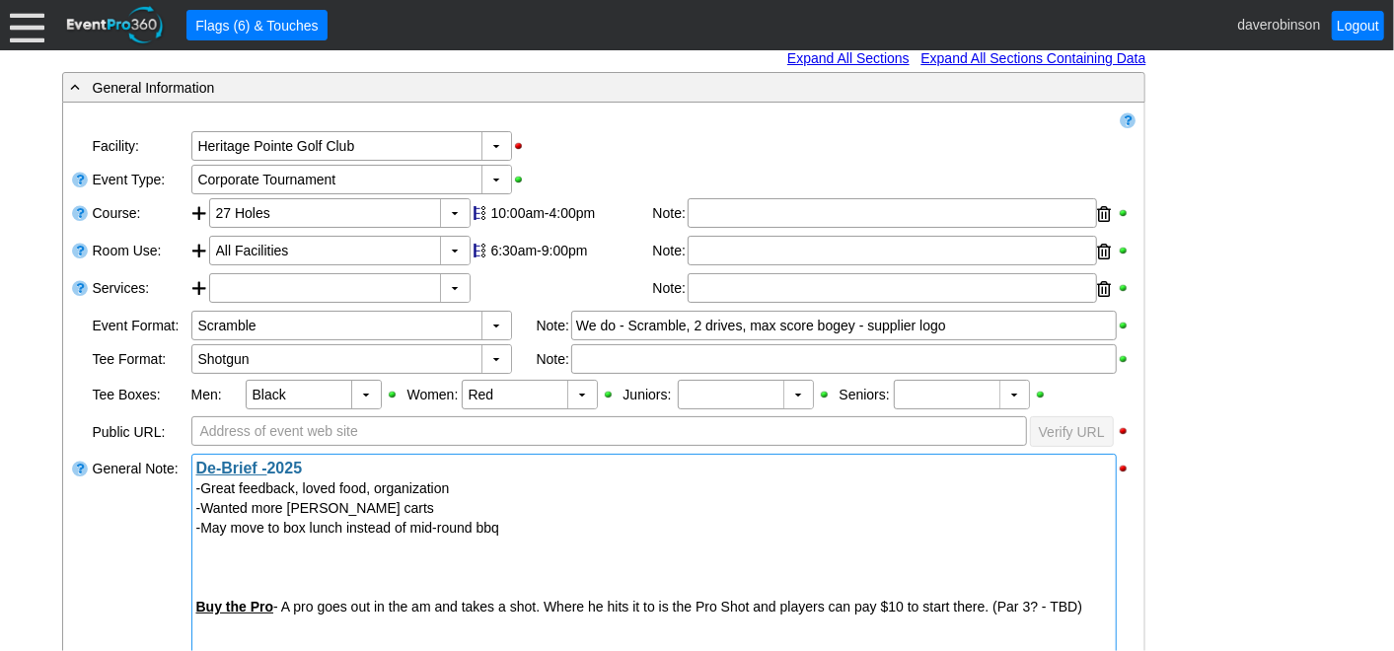
click at [232, 560] on div at bounding box center [654, 568] width 916 height 20
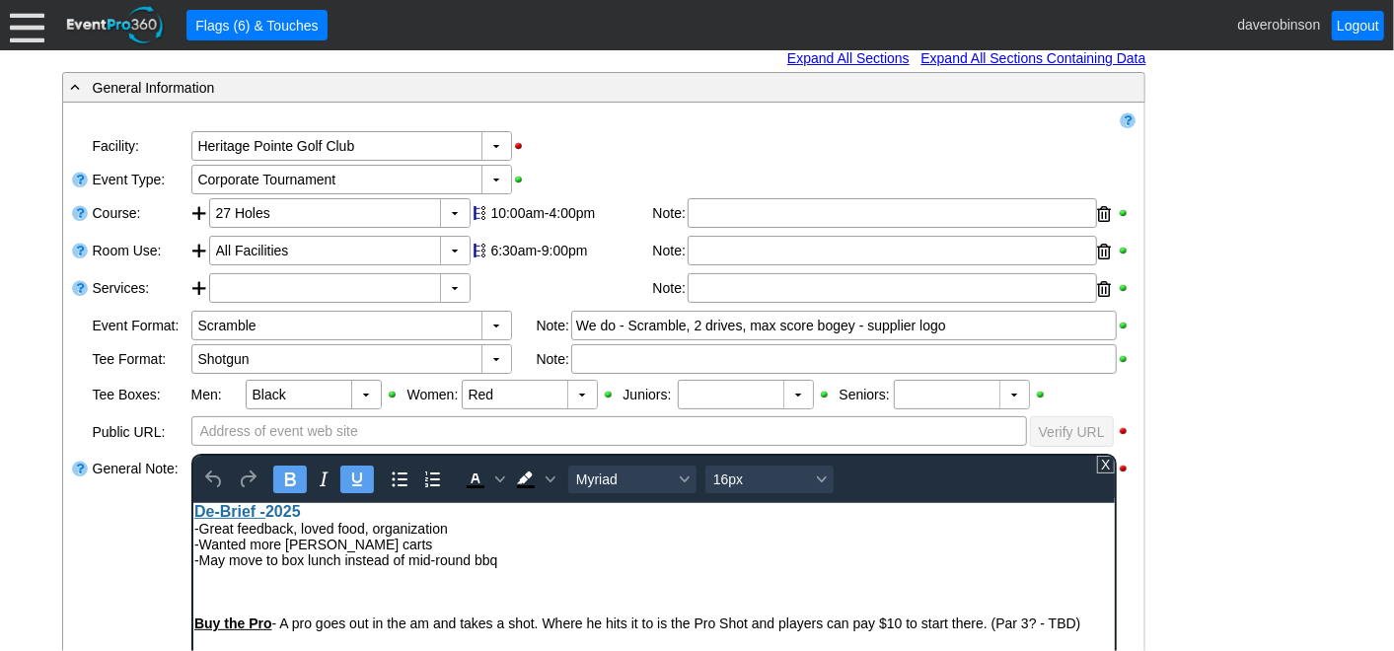
scroll to position [0, 0]
click at [250, 584] on div "Rich Text Area. Press ALT-0 for help." at bounding box center [653, 591] width 920 height 16
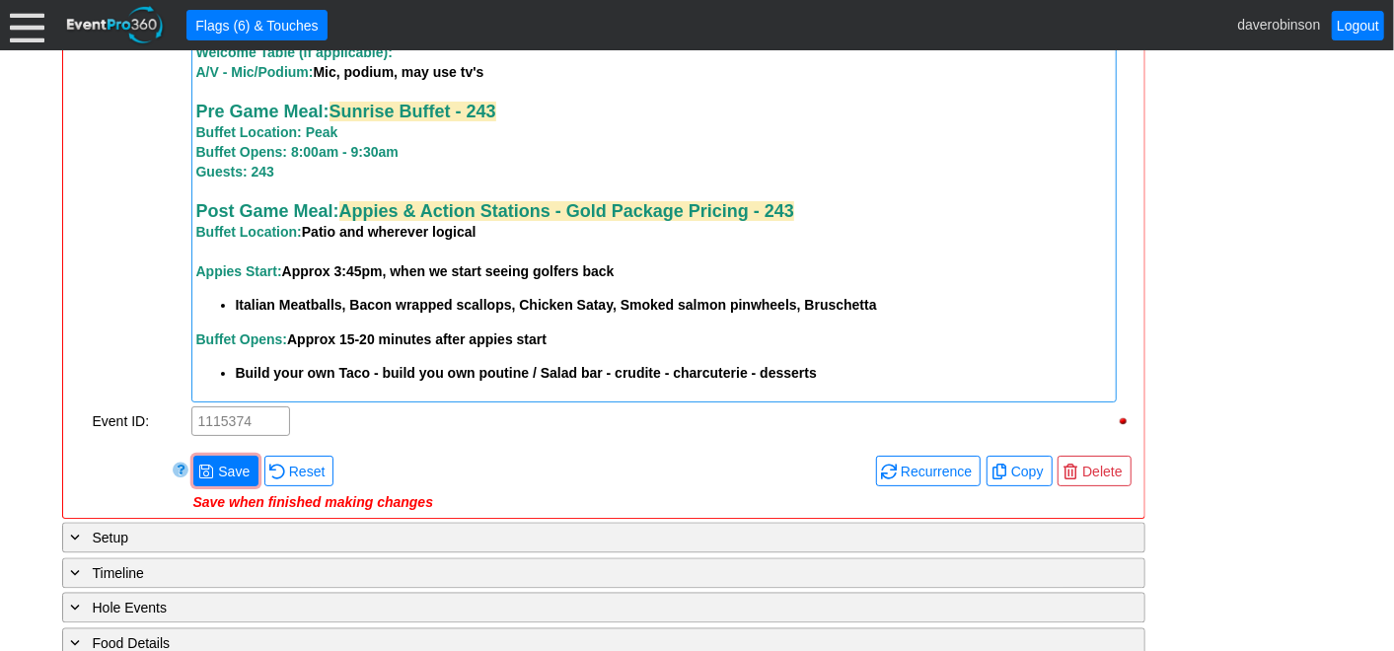
scroll to position [2083, 0]
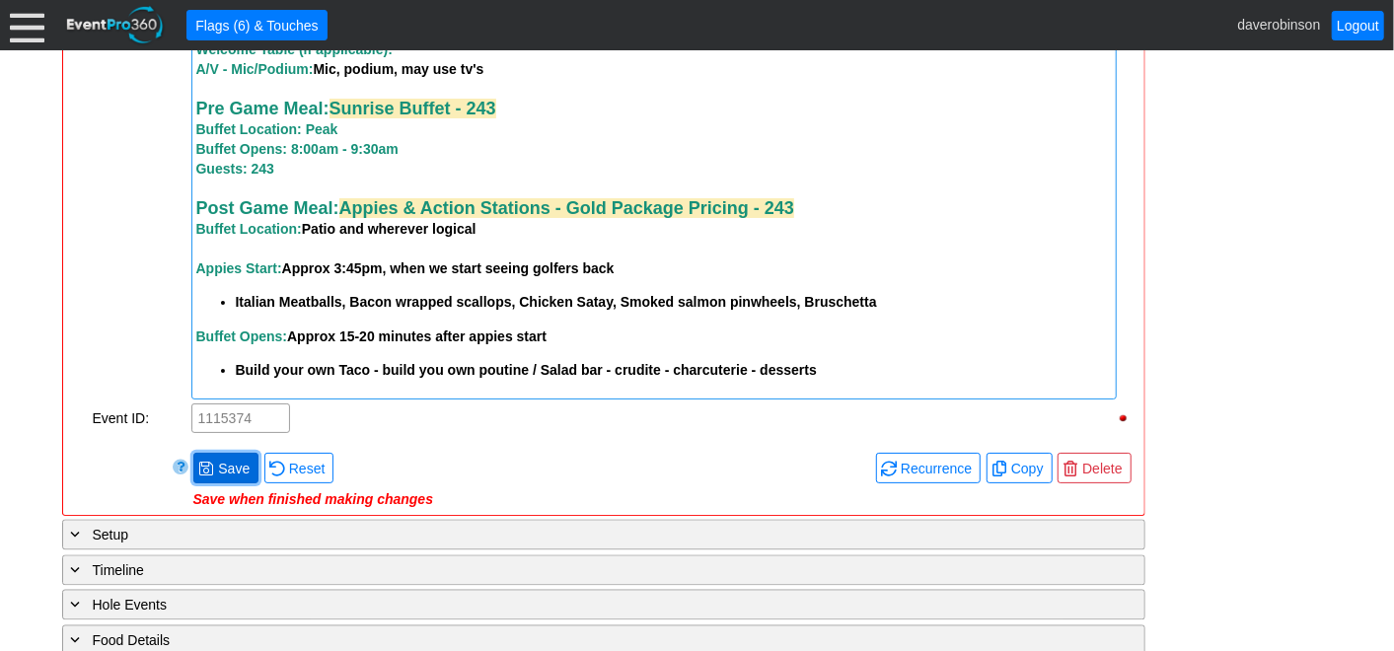
click at [222, 473] on span "Save" at bounding box center [233, 469] width 39 height 20
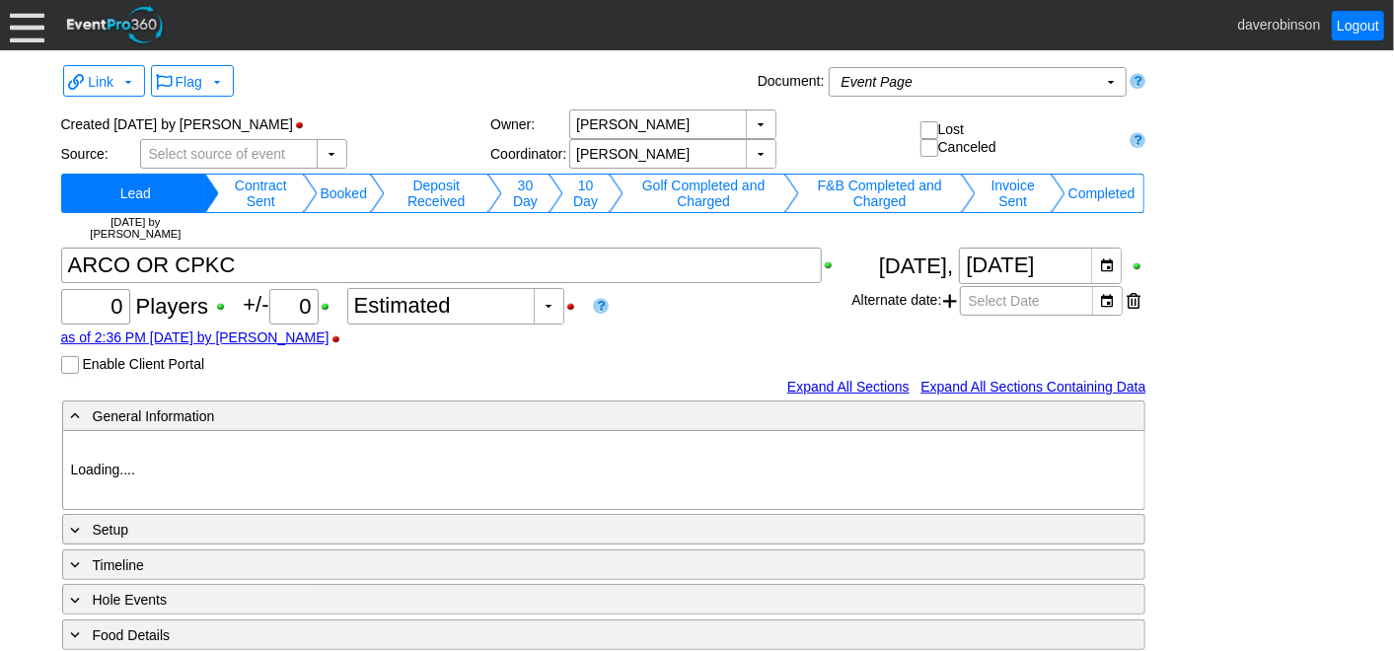
type input "Heritage Pointe Golf Club"
type input "1214641"
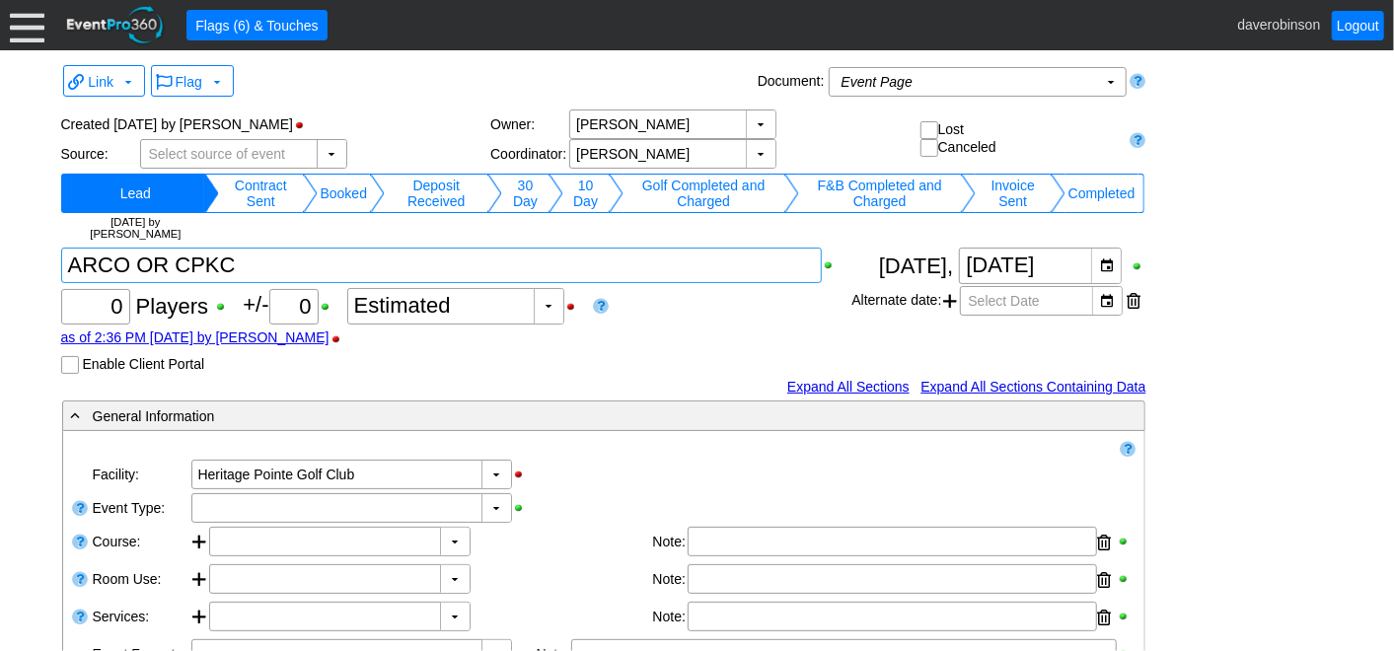
click at [127, 267] on textarea at bounding box center [442, 266] width 762 height 36
type textarea "ARCA OR CPKC"
click at [732, 325] on div "Χ 0 Players +/- Χ 0 ▼ Χ Estimated as of 2:36 PM on Tuesday, 9/16/2025 by davero…" at bounding box center [456, 311] width 791 height 126
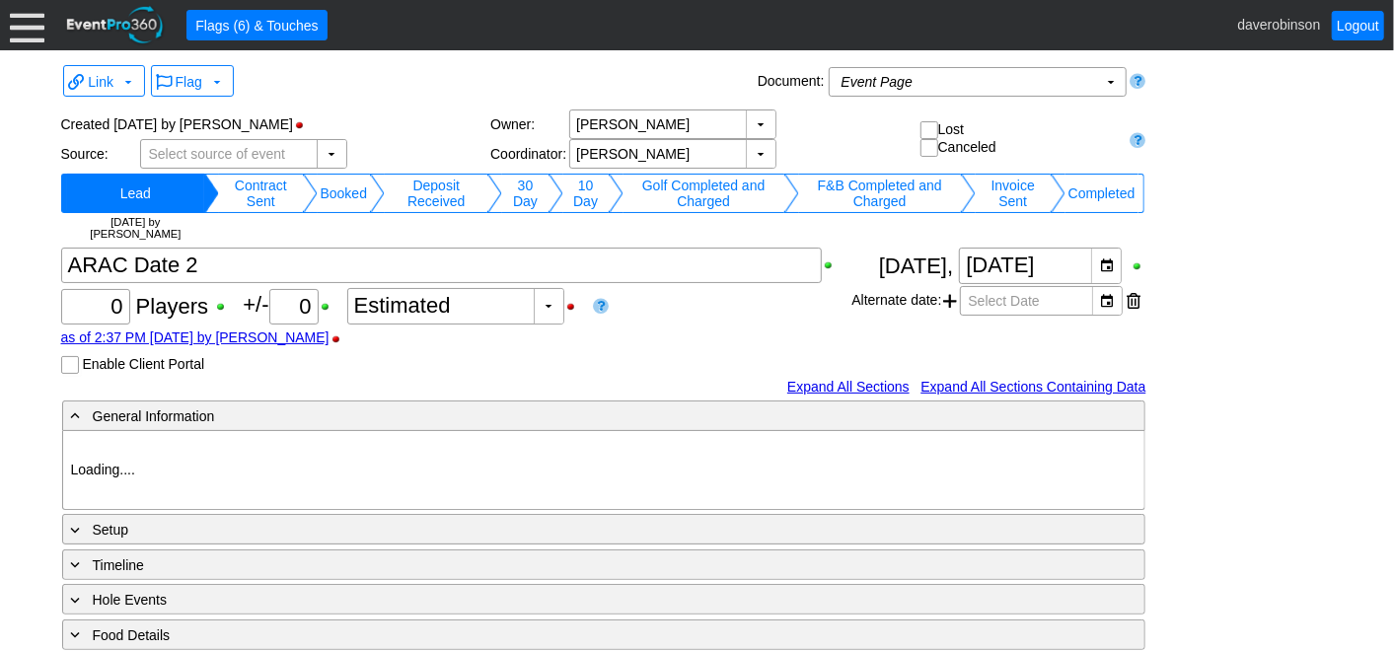
type input "Heritage Pointe Golf Club"
type input "1214642"
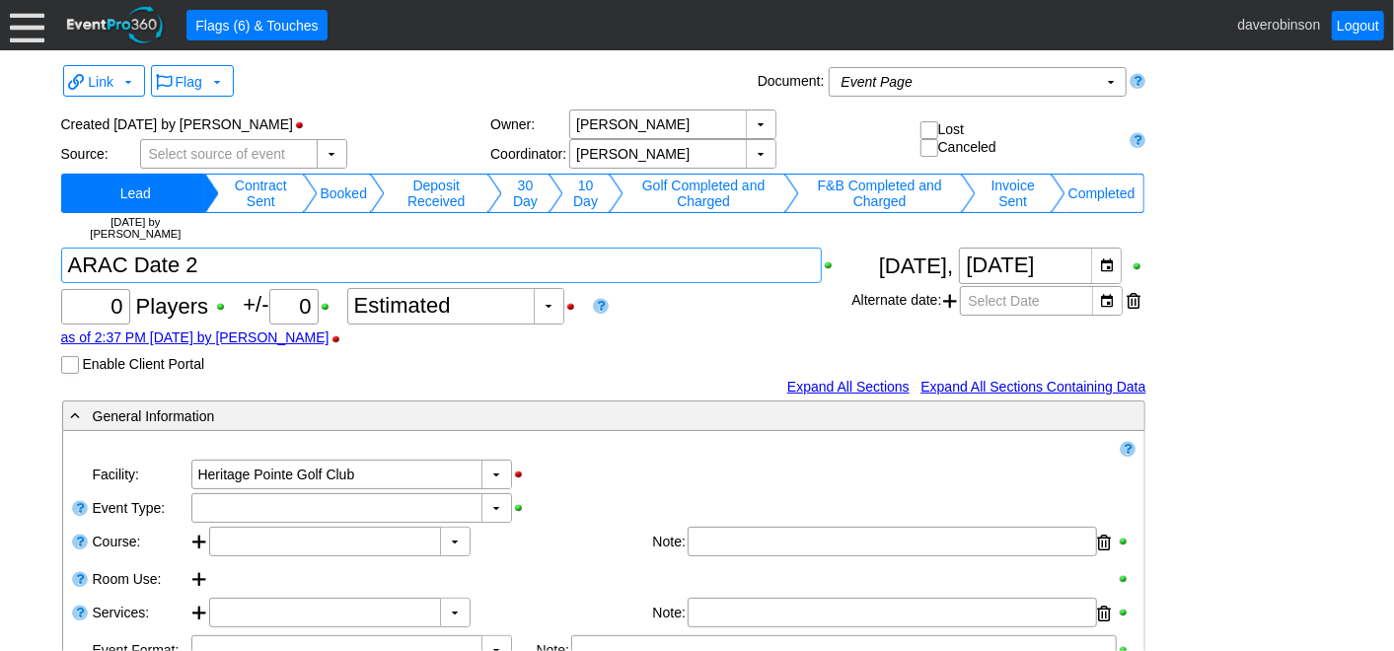
click at [127, 271] on textarea at bounding box center [442, 266] width 762 height 36
type textarea "ARCA Date 2"
click at [714, 335] on div "as of 2:37 PM on Tuesday, 9/16/2025 by daverobinson" at bounding box center [456, 338] width 791 height 16
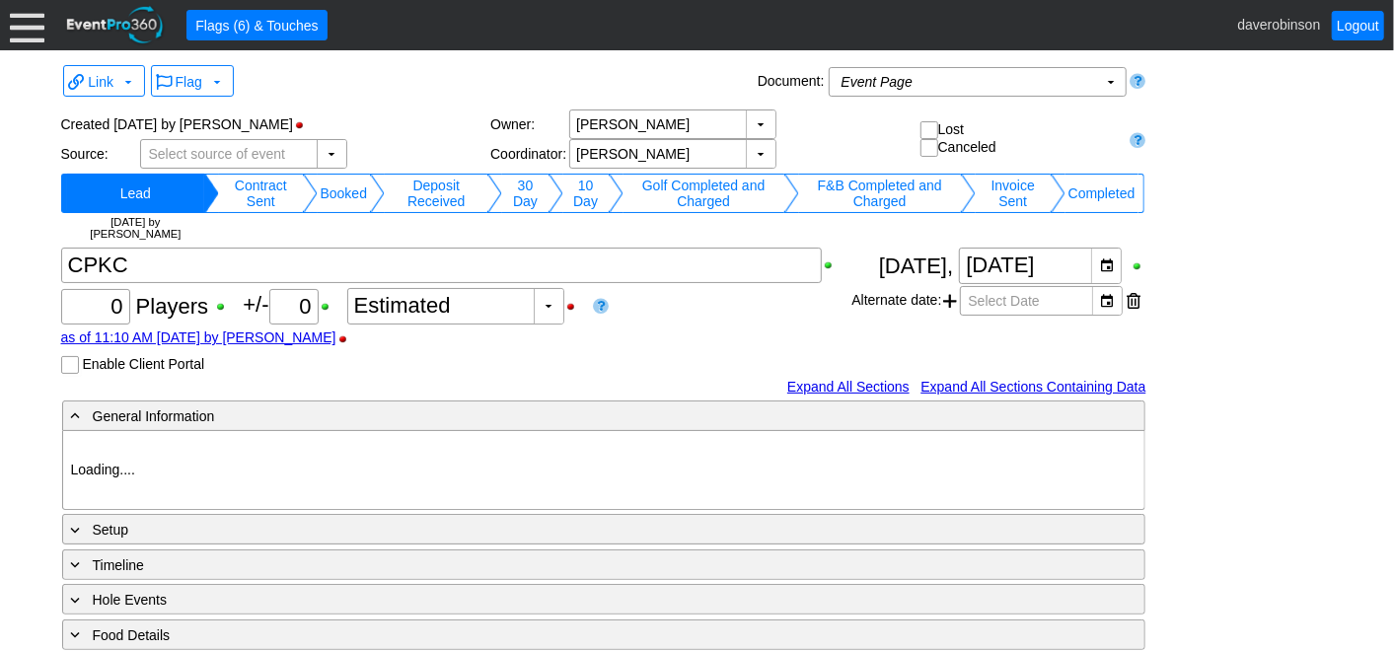
type input "Heritage Pointe Golf Club"
type input "1224616"
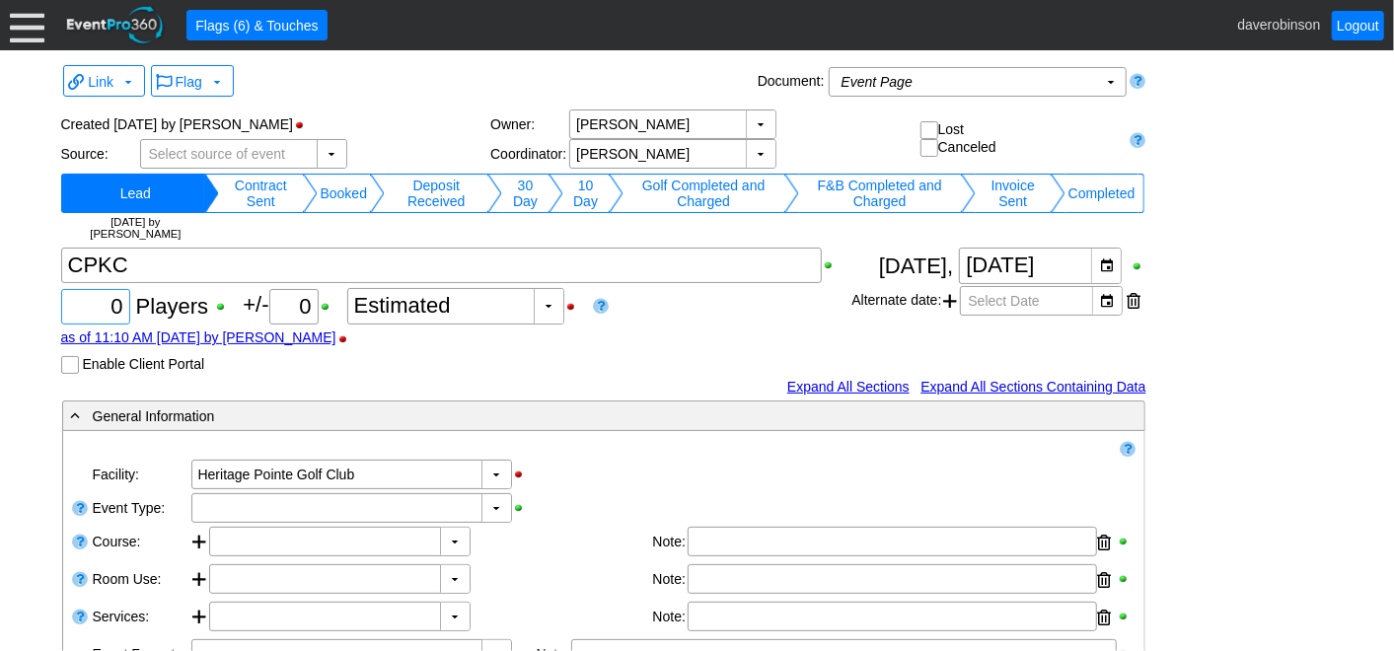
drag, startPoint x: 107, startPoint y: 302, endPoint x: 136, endPoint y: 304, distance: 29.7
click at [136, 304] on div "Χ 0 Players +/- Χ 0 ▼ Χ Estimated as of 11:10 AM [DATE] by [PERSON_NAME] Enable…" at bounding box center [456, 311] width 791 height 126
type input "216"
click at [712, 301] on div "Χ 216 Players +/- Χ 0 ▼ Χ Estimated as of 11:10 AM [DATE] by [PERSON_NAME] Enab…" at bounding box center [456, 311] width 791 height 126
